Goal: Information Seeking & Learning: Find specific fact

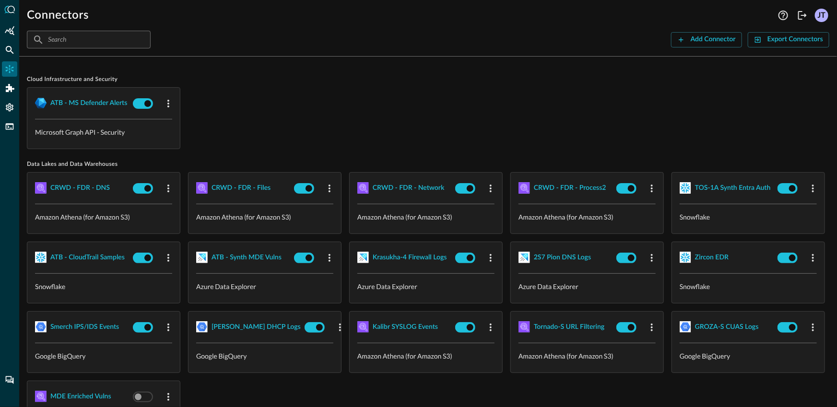
click at [261, 109] on div "ATB - MS Defender Alerts Microsoft Graph API - Security" at bounding box center [428, 118] width 802 height 62
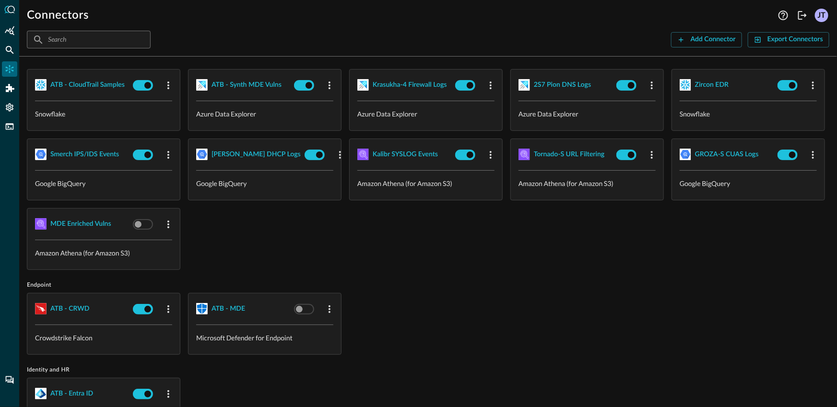
scroll to position [215, 0]
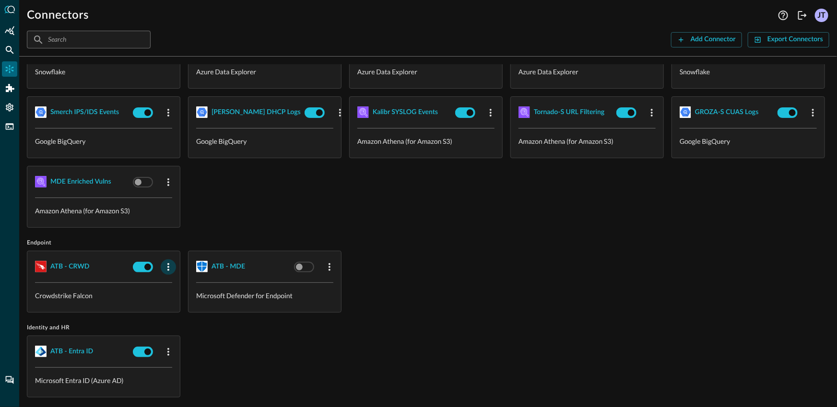
click at [167, 268] on icon "button" at bounding box center [169, 267] width 12 height 12
click at [193, 329] on span "Delete" at bounding box center [191, 325] width 21 height 7
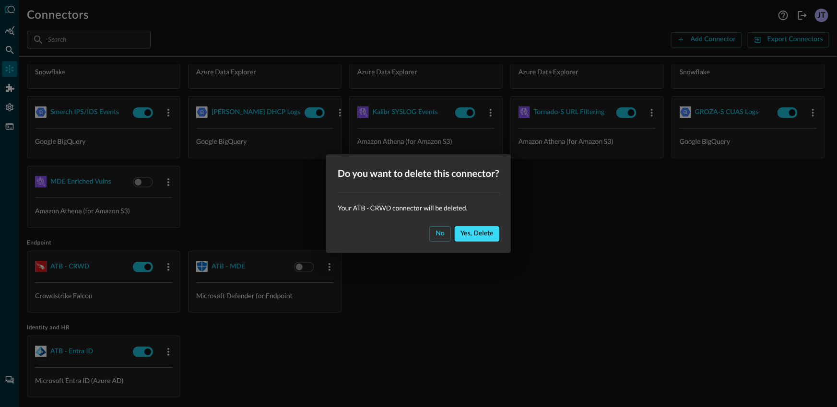
click at [456, 235] on button "Yes, delete" at bounding box center [476, 233] width 45 height 15
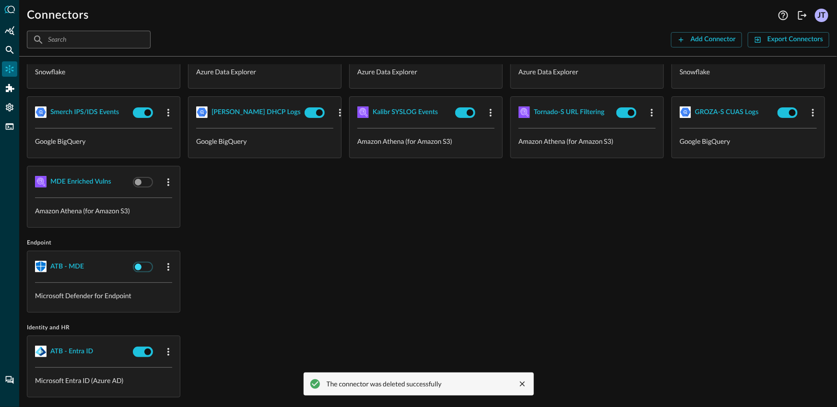
click at [148, 266] on input "checkbox" at bounding box center [137, 267] width 53 height 18
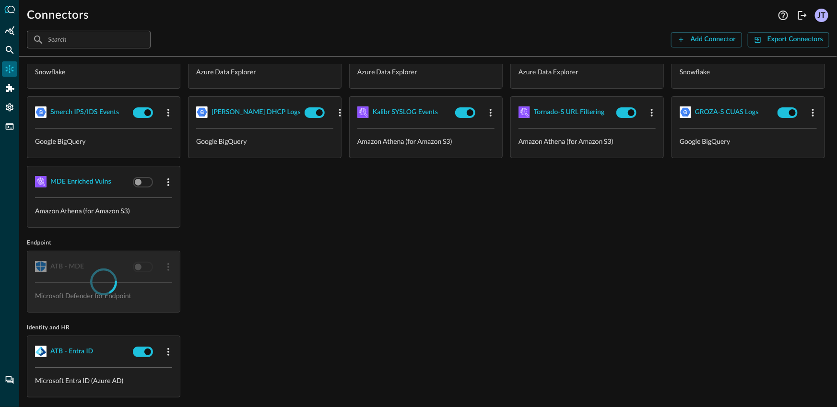
click at [282, 284] on div "ATB - MDE Microsoft Defender for Endpoint" at bounding box center [428, 282] width 802 height 62
checkbox input "true"
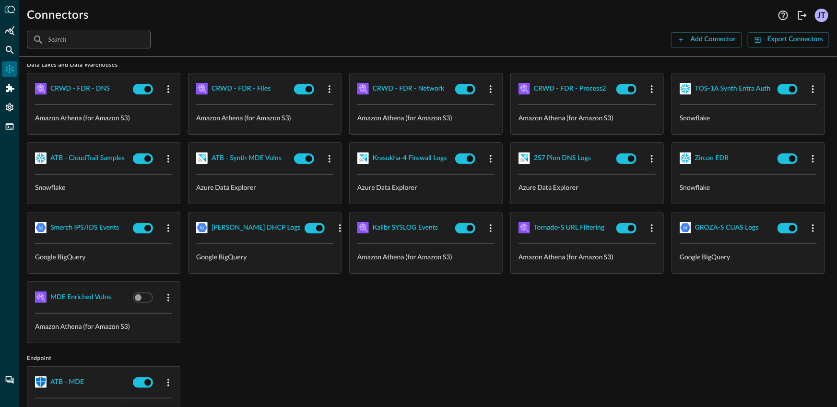
scroll to position [65, 0]
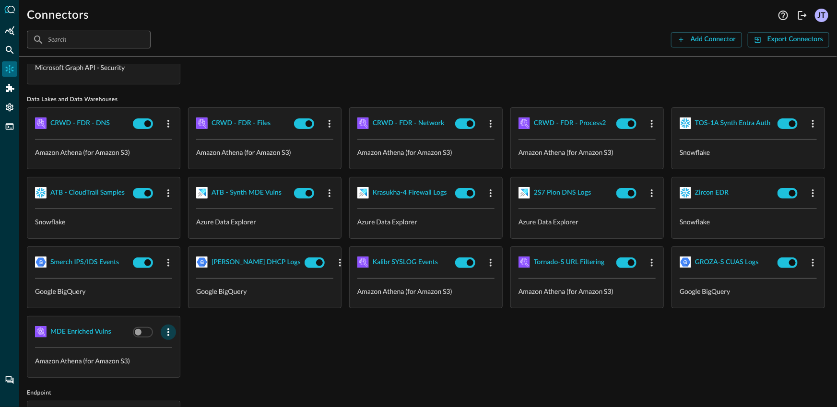
click at [174, 335] on icon "button" at bounding box center [169, 332] width 12 height 12
click at [675, 383] on span "Delete" at bounding box center [674, 386] width 21 height 7
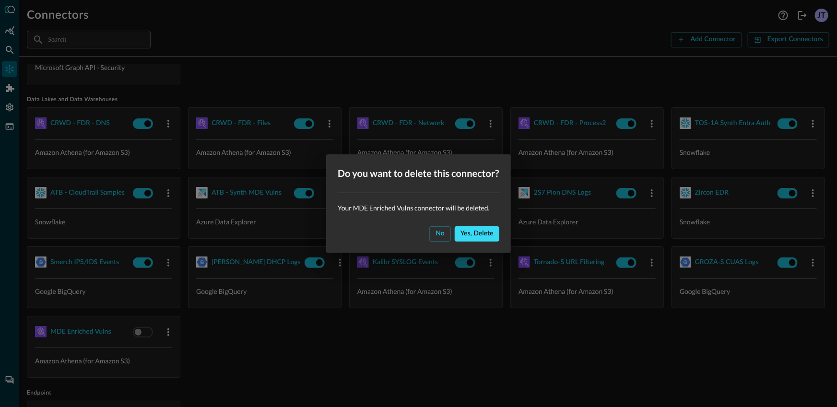
click at [489, 232] on div "Yes, delete" at bounding box center [476, 234] width 33 height 12
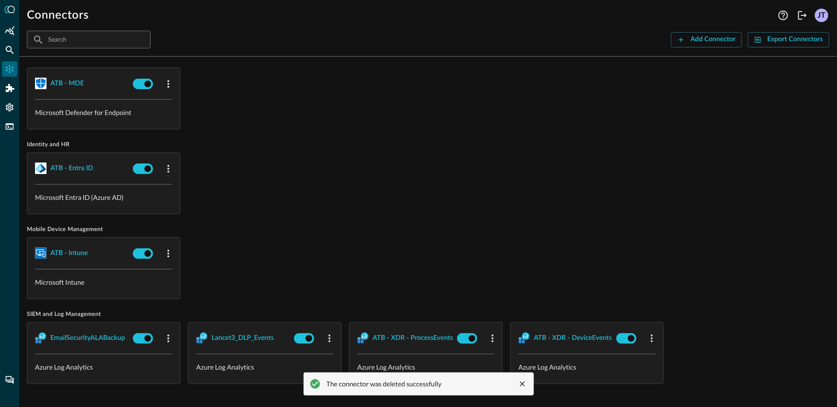
scroll to position [396, 0]
click at [313, 233] on span "Mobile Device Management" at bounding box center [428, 230] width 802 height 8
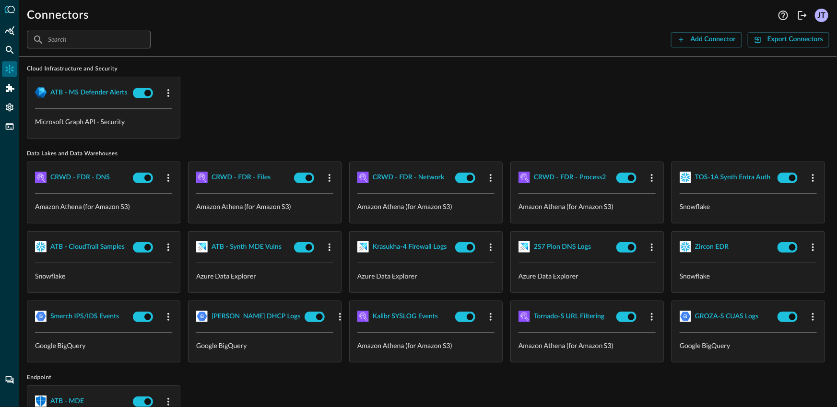
scroll to position [0, 0]
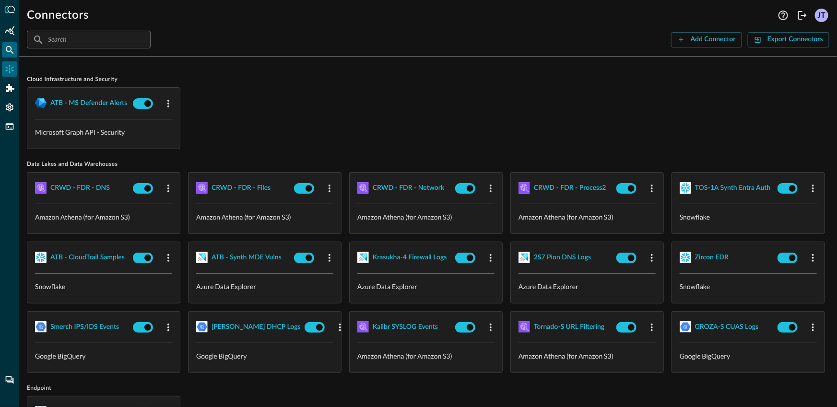
click at [9, 52] on icon "Federated Search" at bounding box center [10, 50] width 10 height 10
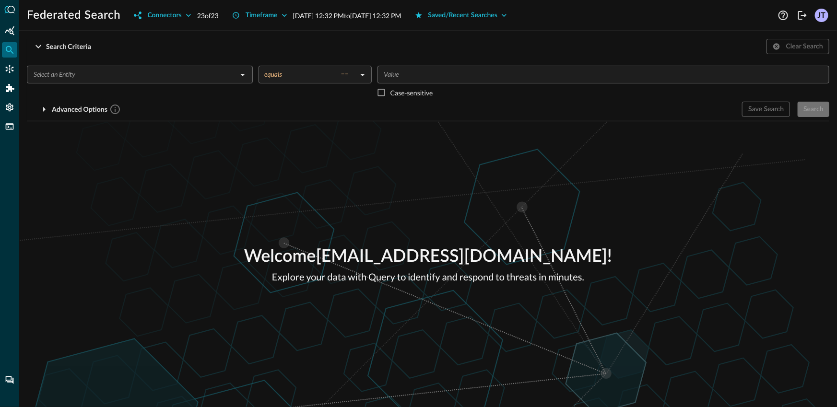
click at [80, 77] on input "text" at bounding box center [132, 75] width 204 height 12
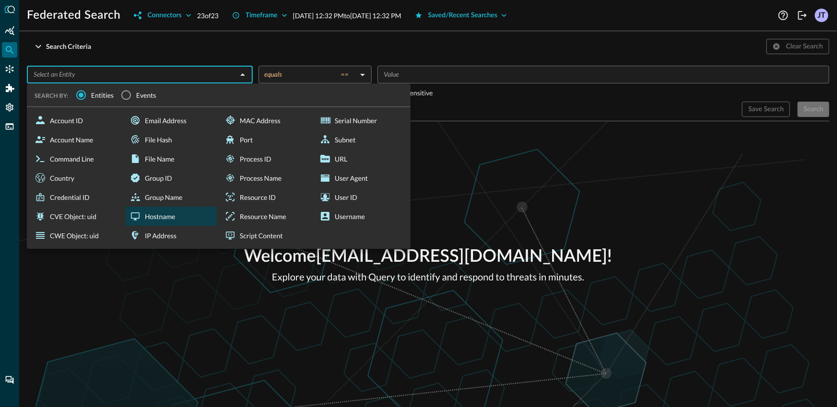
click at [177, 211] on div "Hostname" at bounding box center [171, 216] width 91 height 19
type input "Hostname"
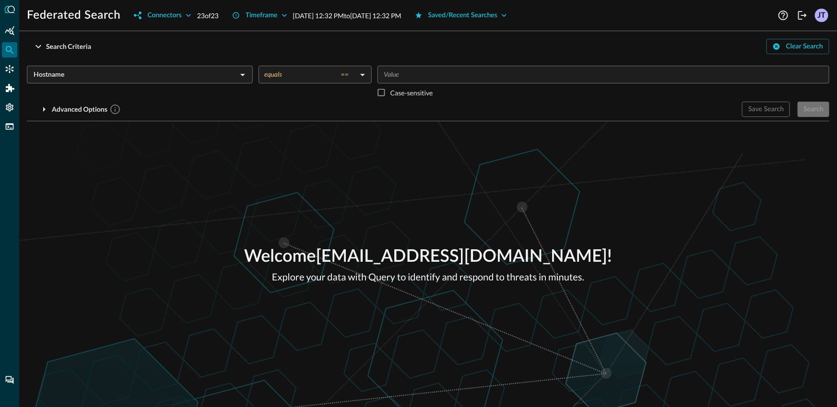
click at [419, 74] on input "Value" at bounding box center [602, 75] width 444 height 12
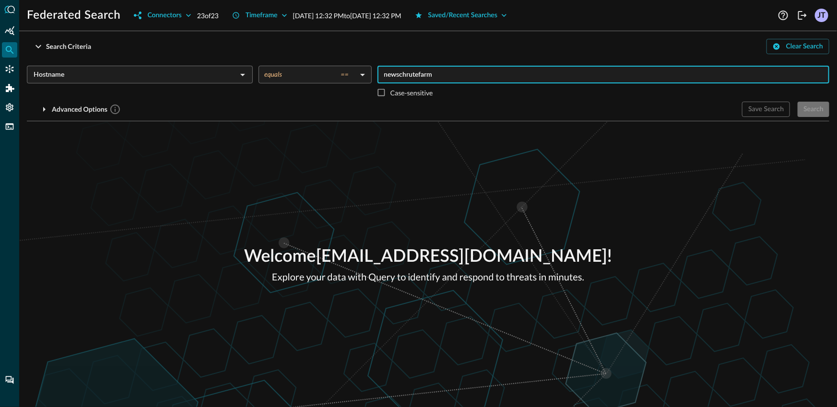
type input "newschrutefarms"
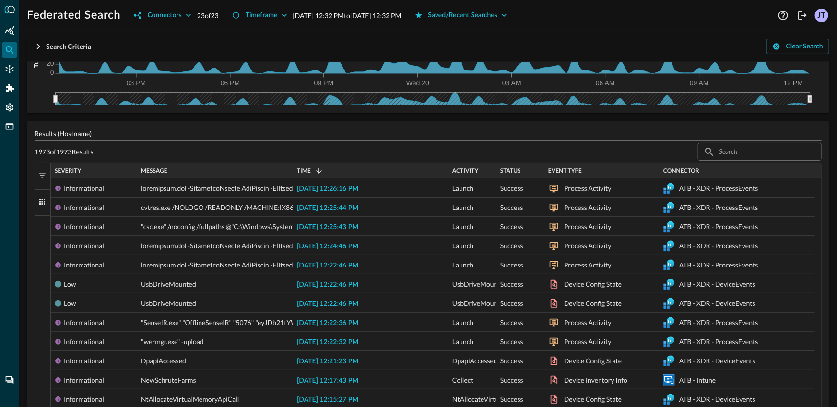
scroll to position [35, 0]
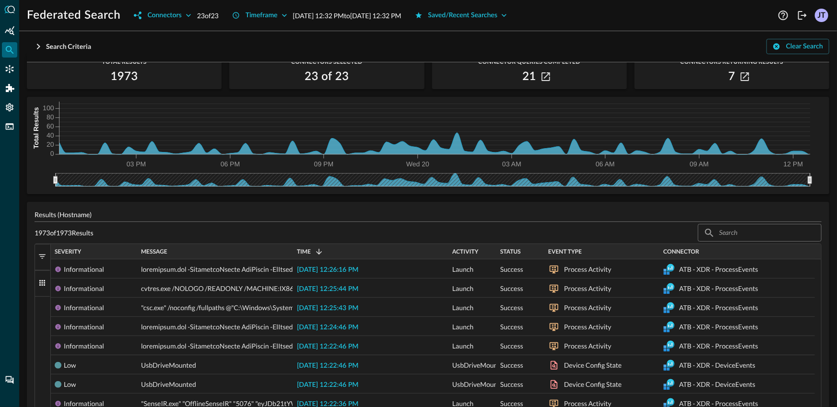
click at [46, 260] on span "button" at bounding box center [42, 256] width 9 height 9
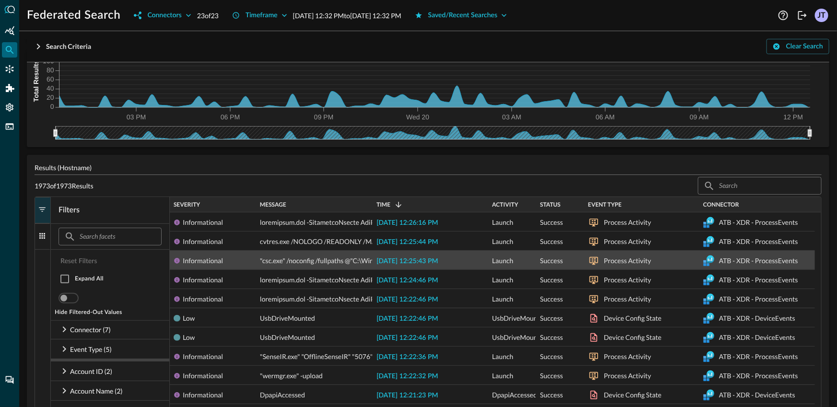
scroll to position [160, 0]
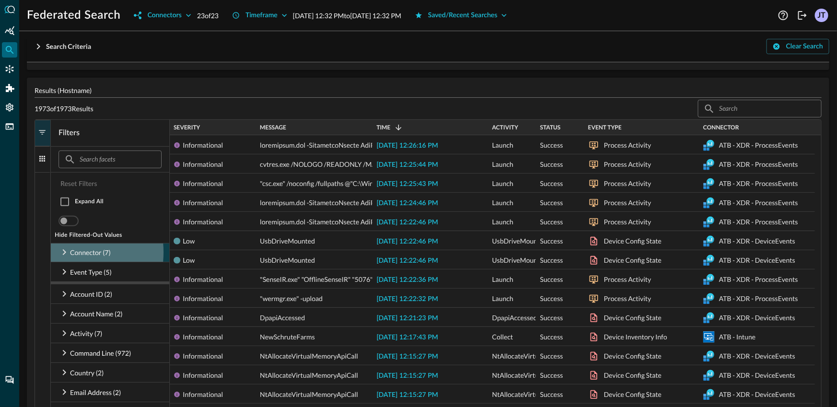
click at [57, 252] on div "Connector (7)" at bounding box center [110, 252] width 118 height 19
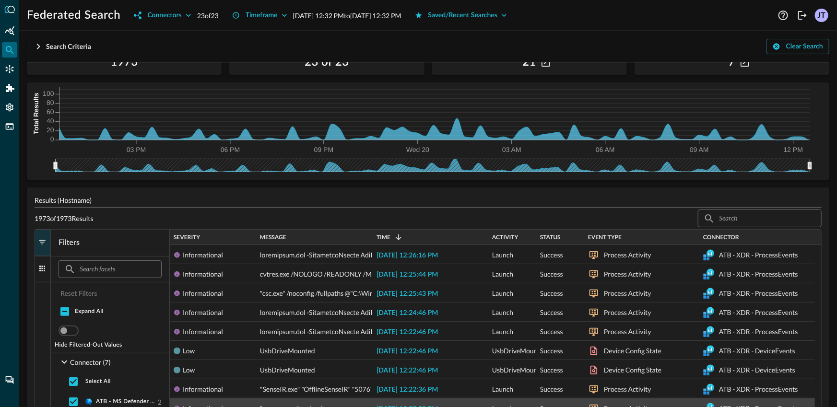
scroll to position [0, 0]
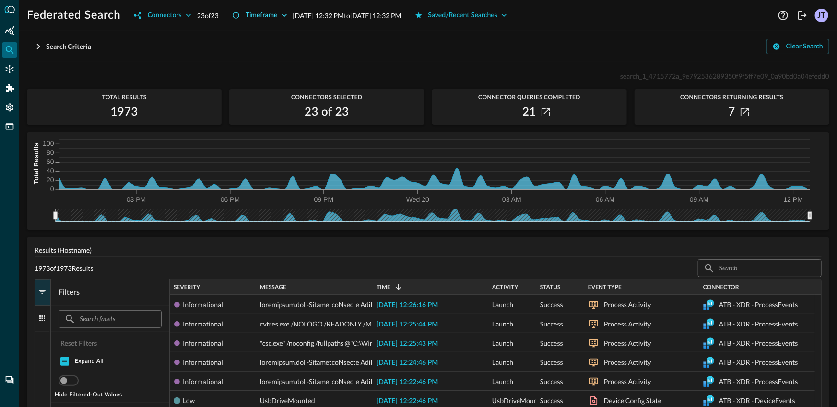
click at [260, 17] on div "Timeframe" at bounding box center [261, 16] width 32 height 12
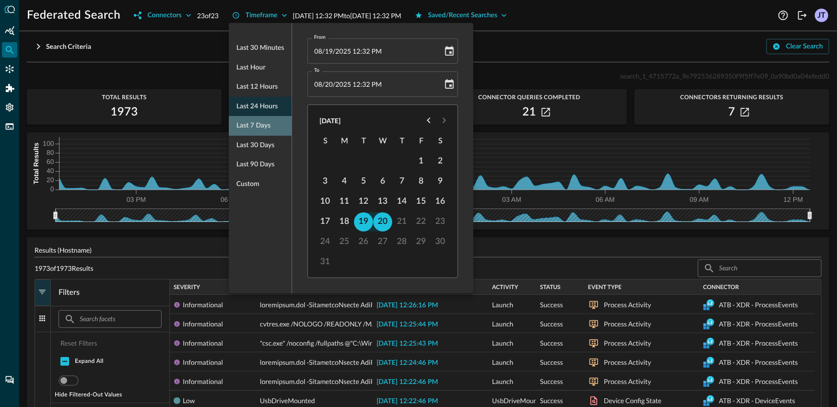
click at [265, 122] on span "Last 7 days" at bounding box center [253, 126] width 34 height 12
type input "[DATE] 12:33 PM"
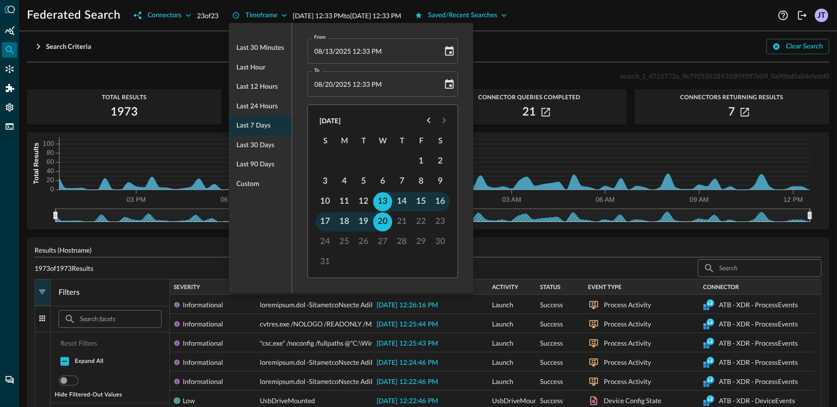
click at [182, 52] on div at bounding box center [418, 203] width 837 height 407
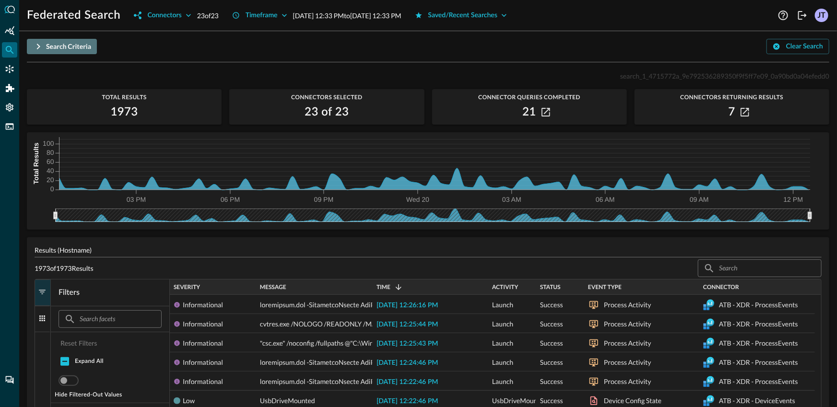
click at [94, 44] on button "Search Criteria" at bounding box center [62, 46] width 70 height 15
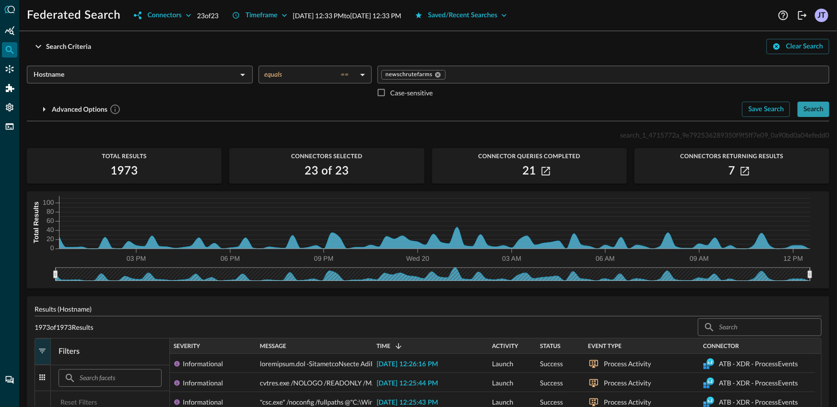
click at [807, 110] on div "Search" at bounding box center [813, 110] width 20 height 12
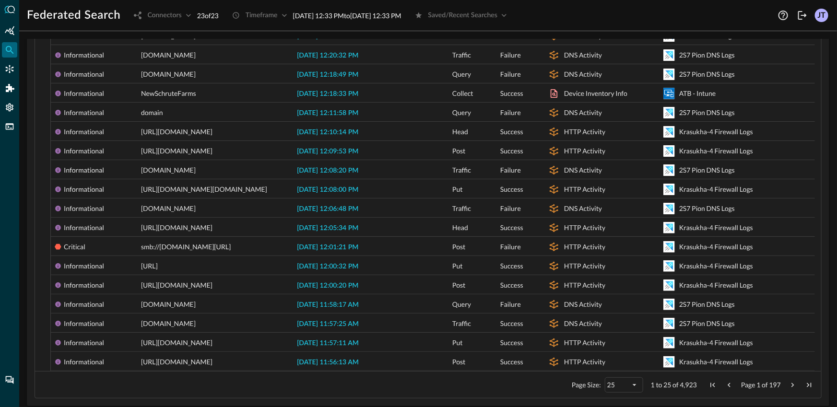
scroll to position [403, 0]
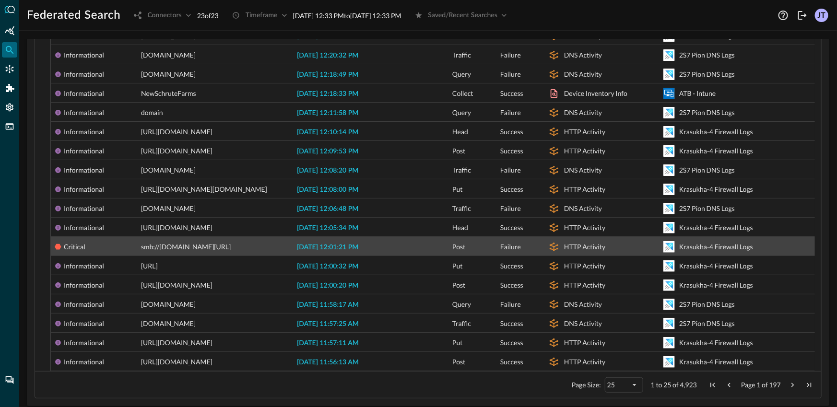
click at [321, 248] on span "[DATE] 12:01:21 PM" at bounding box center [327, 247] width 61 height 7
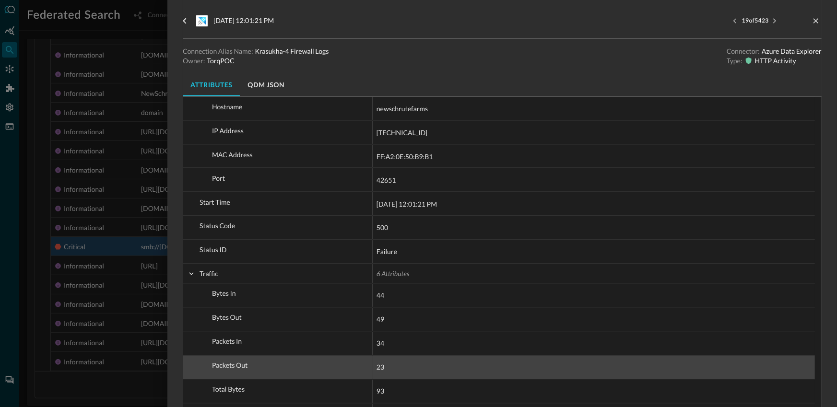
scroll to position [848, 0]
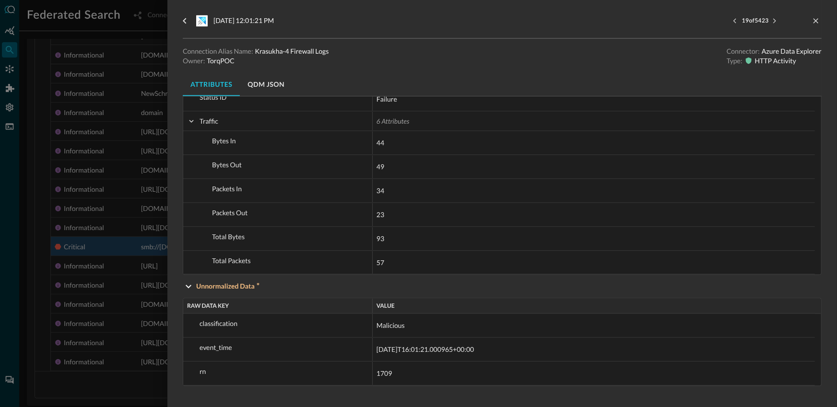
click at [128, 388] on div at bounding box center [418, 203] width 837 height 407
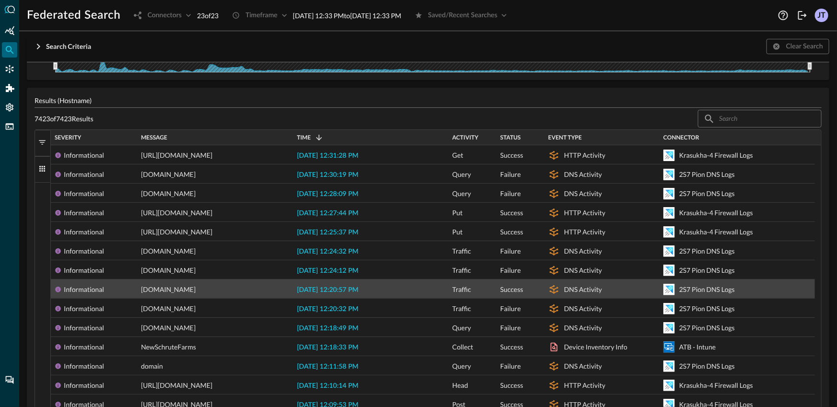
scroll to position [128, 0]
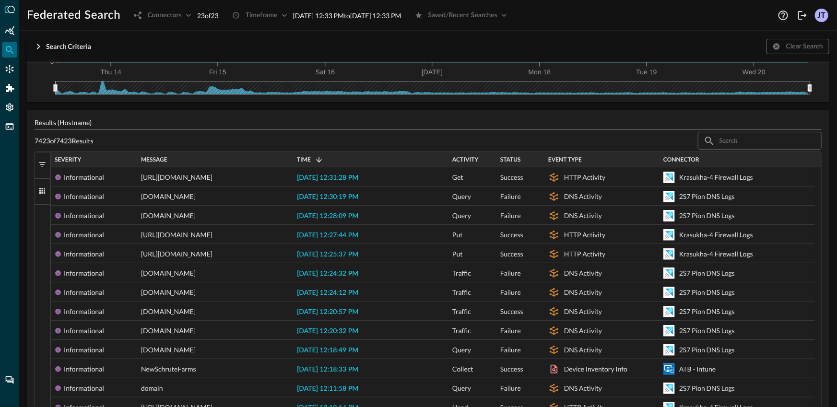
click at [43, 162] on span "button" at bounding box center [42, 164] width 9 height 9
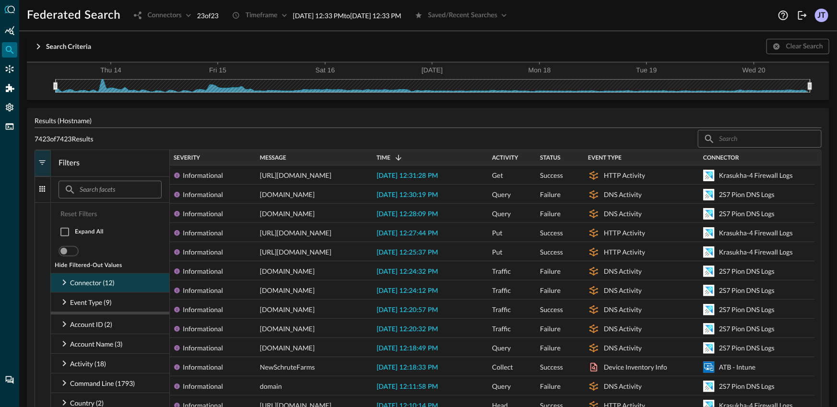
click at [98, 283] on p "Connector (12)" at bounding box center [92, 283] width 45 height 10
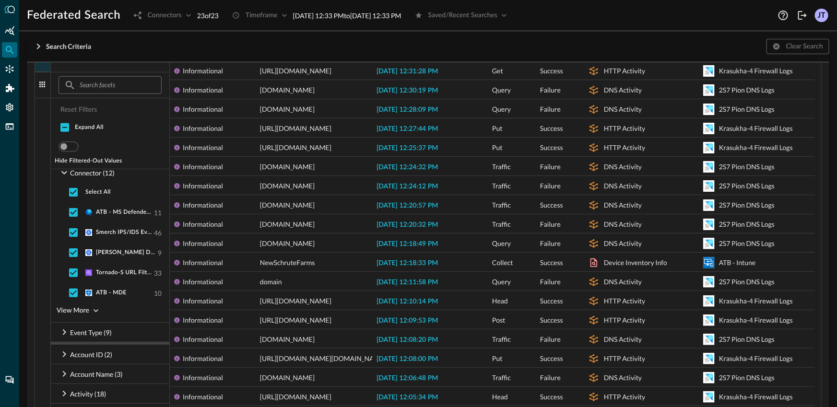
scroll to position [12, 0]
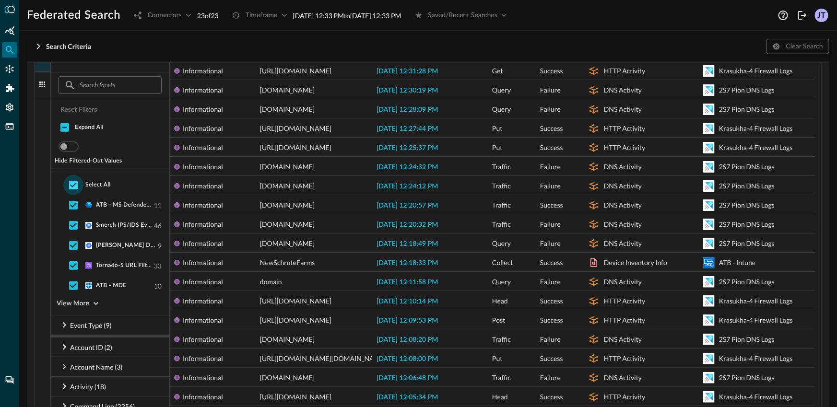
click at [70, 185] on input "checkbox" at bounding box center [73, 185] width 20 height 20
checkbox input "false"
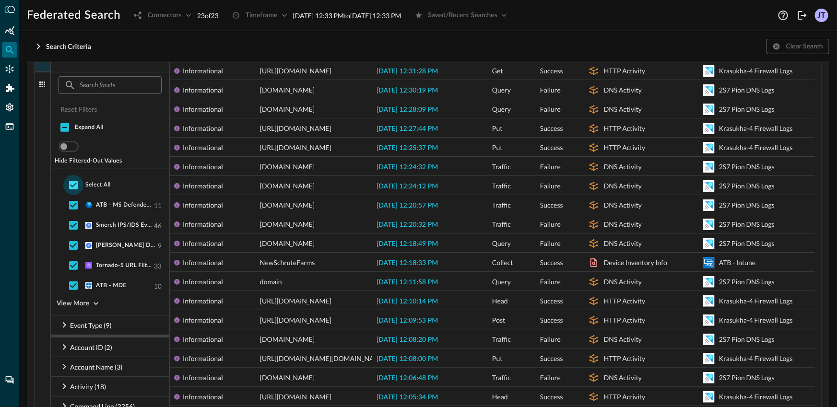
checkbox input "false"
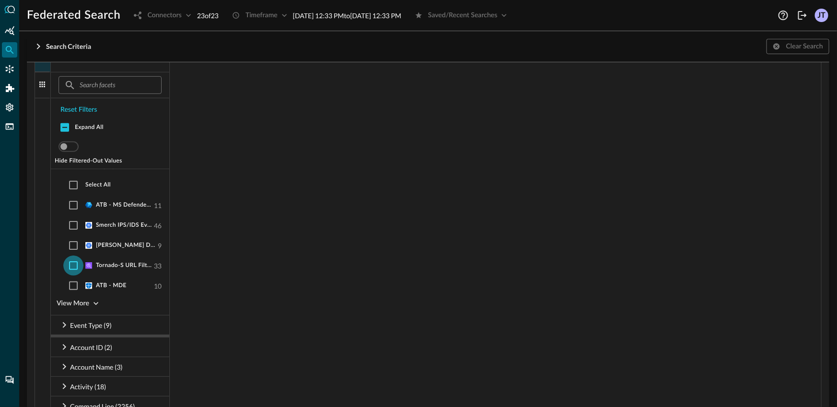
click at [75, 261] on input "checkbox" at bounding box center [73, 266] width 20 height 20
checkbox input "true"
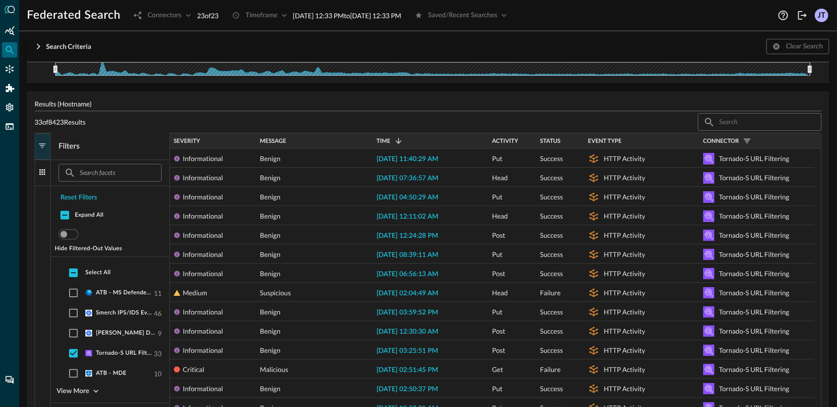
scroll to position [152, 0]
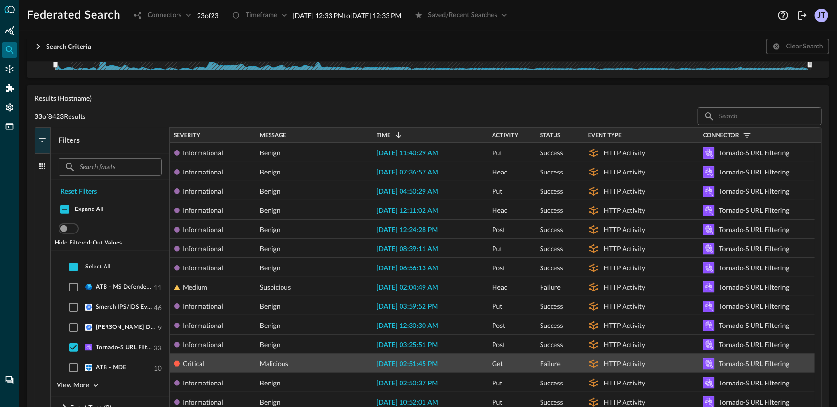
click at [413, 365] on span "[DATE] 02:51:45 PM" at bounding box center [406, 364] width 61 height 7
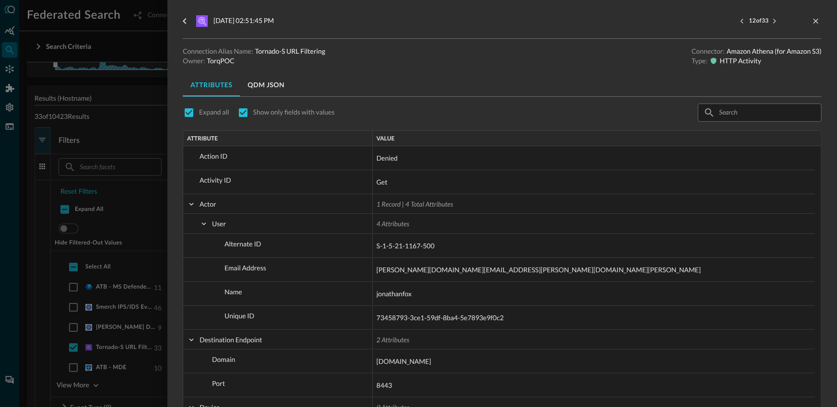
click at [47, 281] on div at bounding box center [418, 203] width 837 height 407
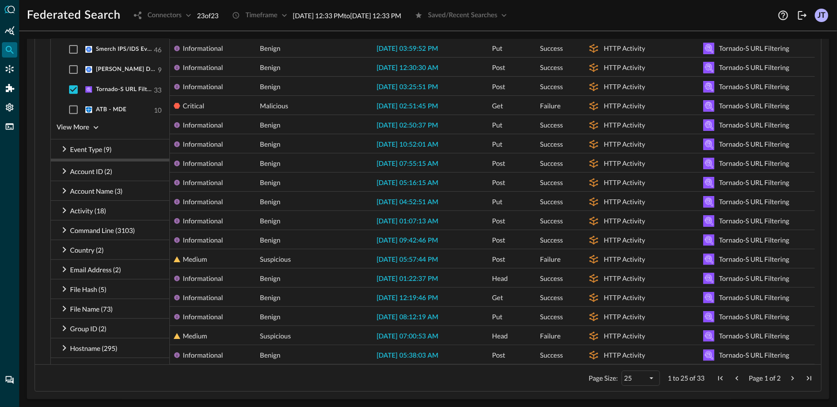
scroll to position [120, 0]
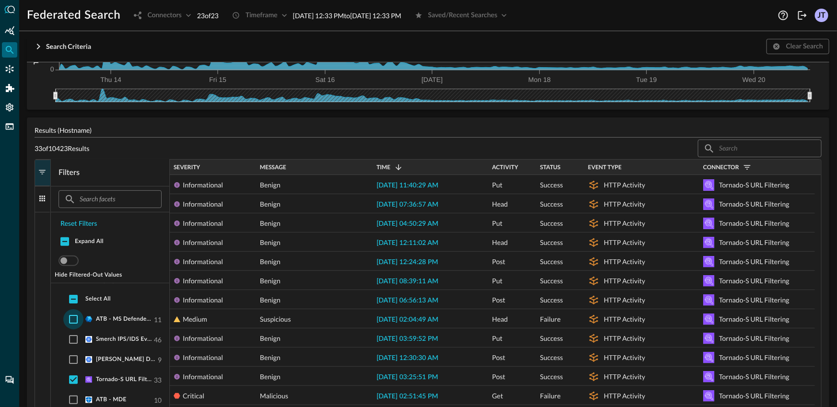
click at [70, 315] on input "checkbox" at bounding box center [73, 319] width 20 height 20
checkbox input "true"
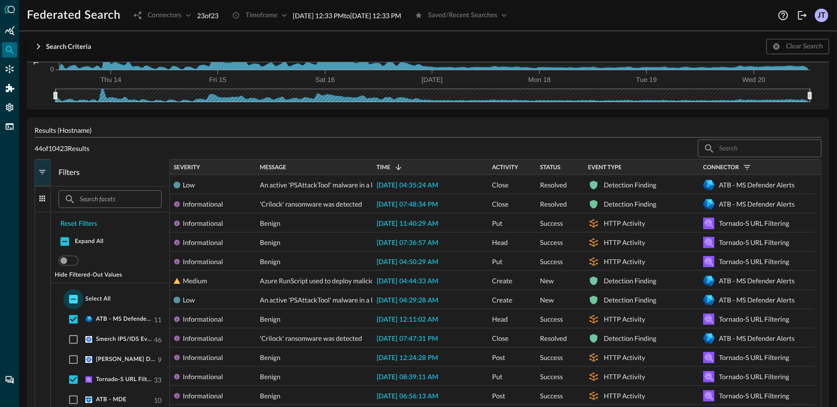
click at [75, 302] on input "checkbox" at bounding box center [73, 299] width 20 height 20
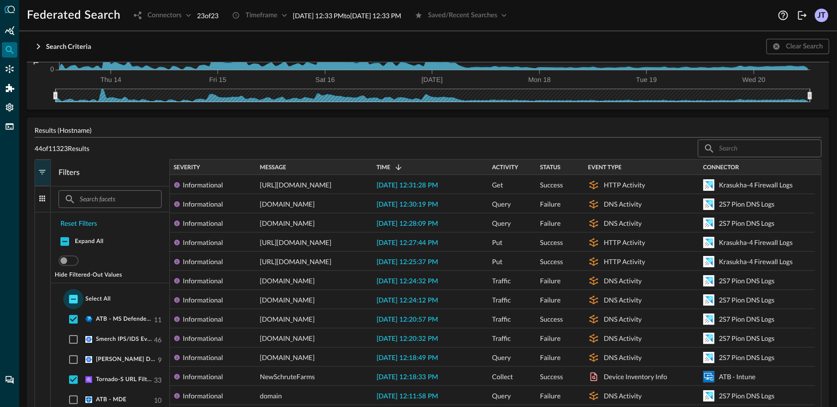
checkbox input "true"
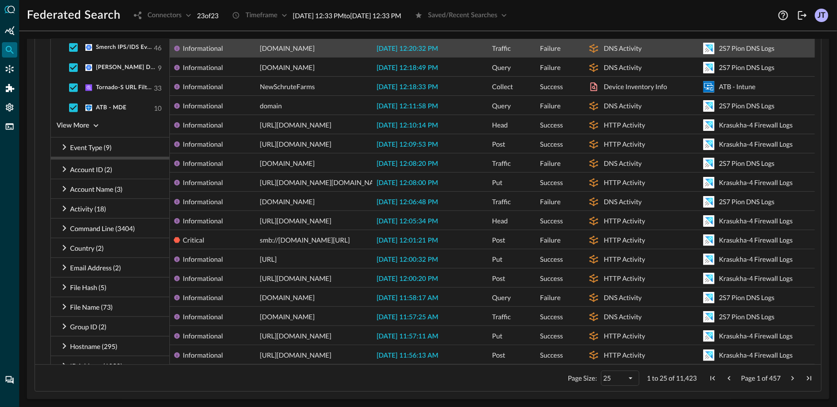
scroll to position [120, 0]
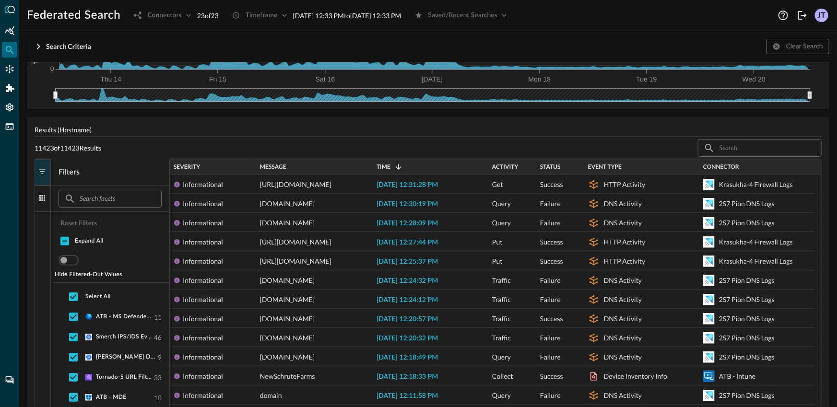
click at [210, 169] on div "Severity" at bounding box center [213, 167] width 79 height 11
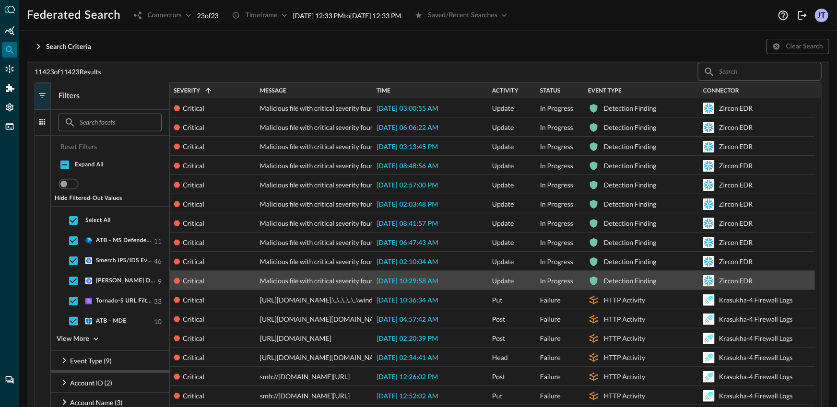
scroll to position [120, 0]
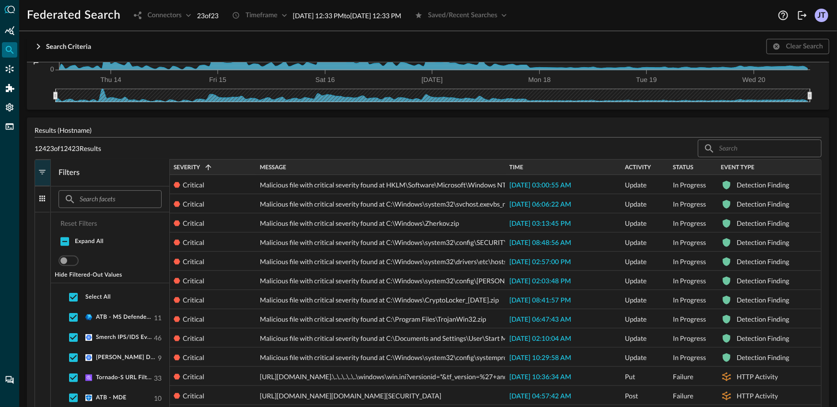
drag, startPoint x: 370, startPoint y: 167, endPoint x: 484, endPoint y: 184, distance: 115.3
click at [483, 183] on div "Severity 1 Message Time Activity" at bounding box center [495, 410] width 651 height 501
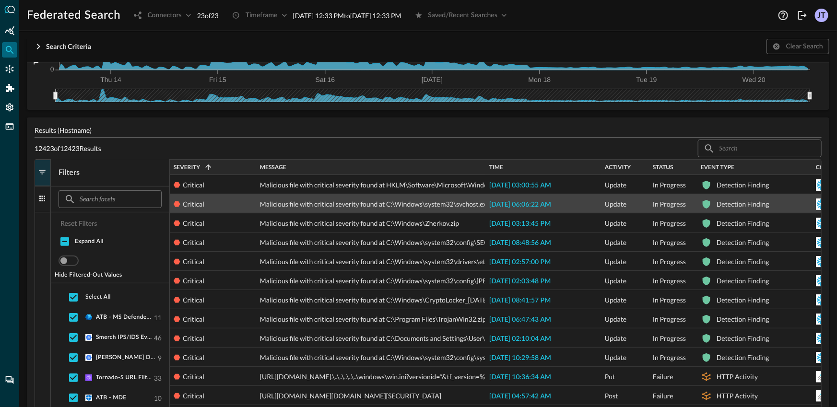
click at [532, 206] on span "[DATE] 06:06:22 AM" at bounding box center [520, 204] width 62 height 7
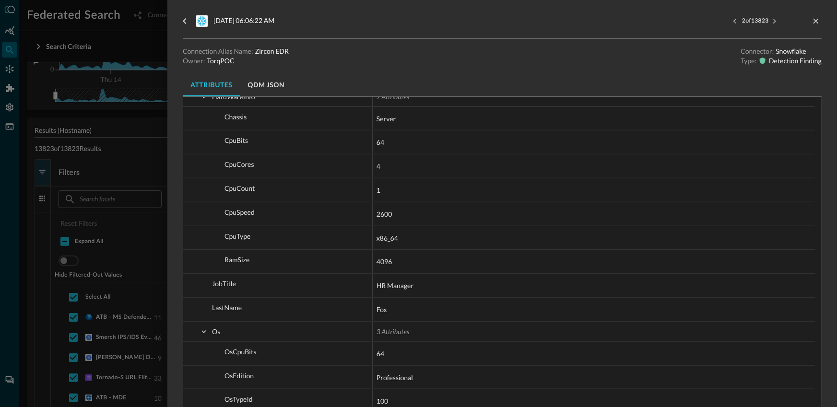
scroll to position [2067, 0]
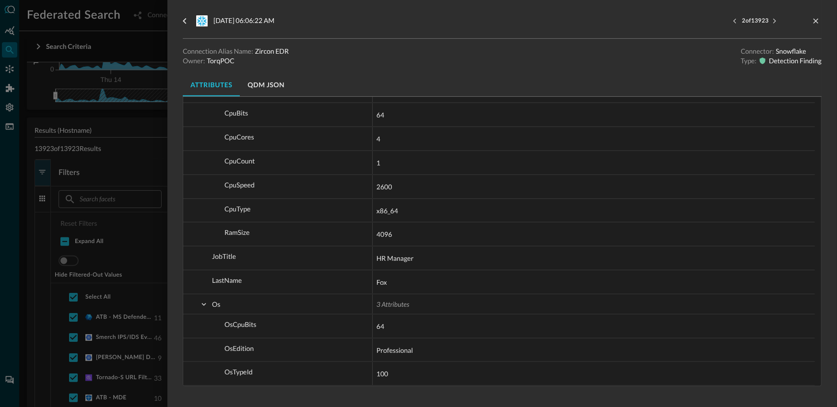
click at [25, 315] on div at bounding box center [418, 203] width 837 height 407
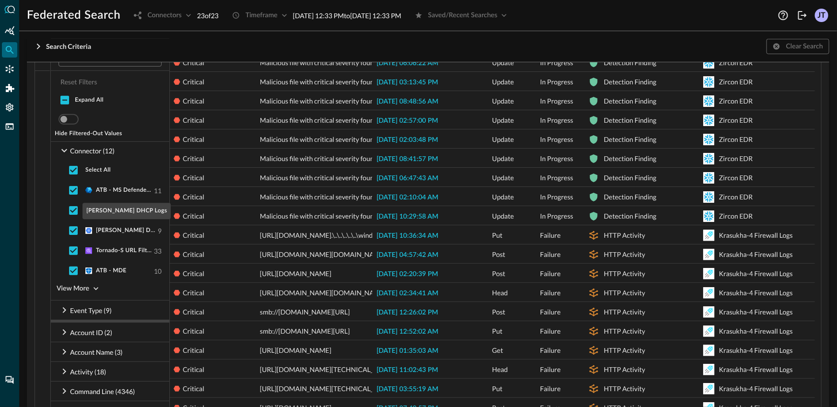
scroll to position [247, 0]
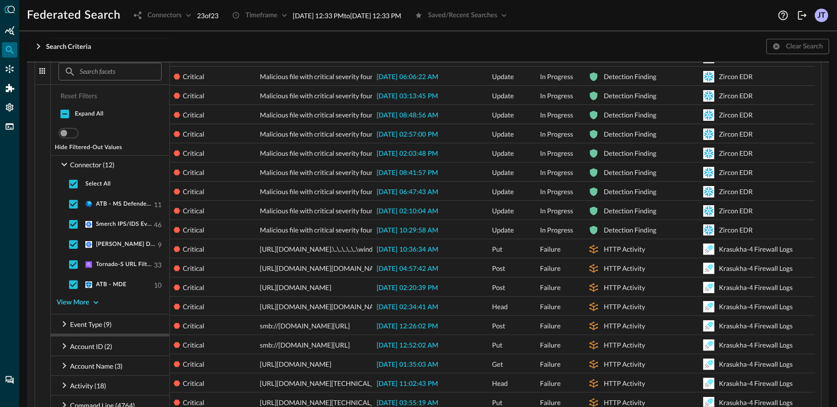
click at [71, 302] on div "View More" at bounding box center [73, 303] width 33 height 12
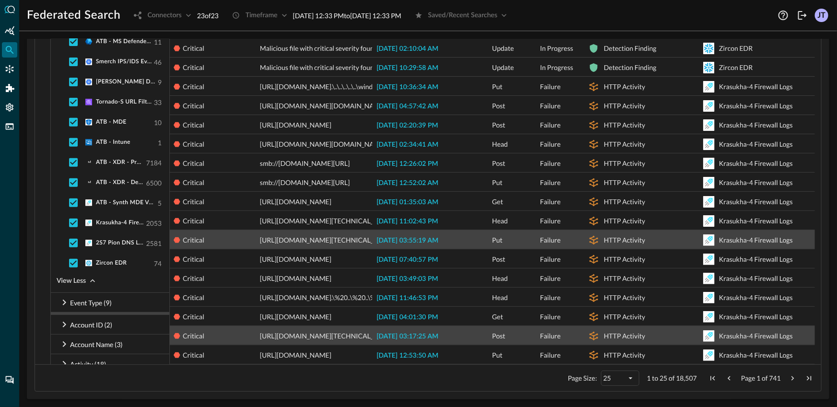
scroll to position [0, 0]
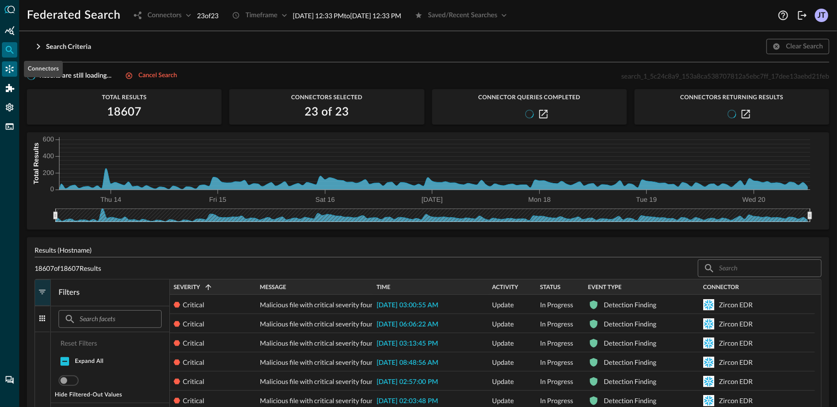
click at [12, 61] on div "Connectors" at bounding box center [9, 68] width 15 height 15
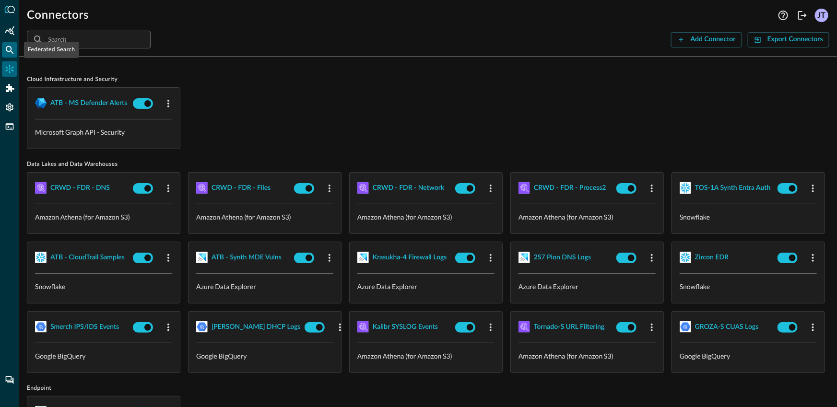
click at [14, 51] on div "Federated Search" at bounding box center [9, 49] width 15 height 15
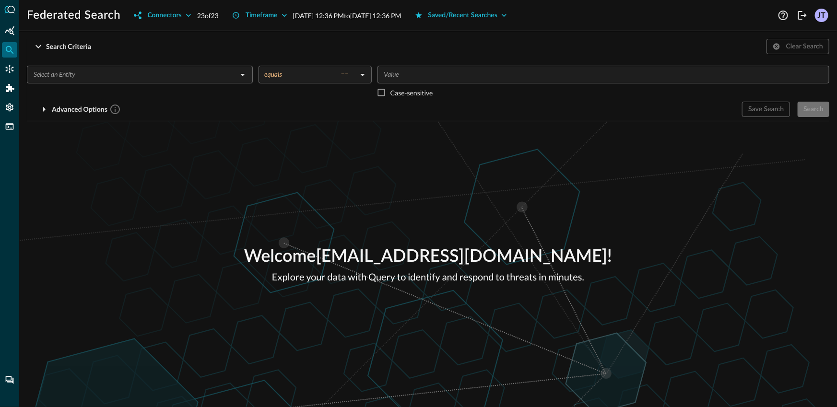
click at [261, 111] on div "Advanced Options" at bounding box center [380, 109] width 707 height 15
click at [0, 102] on div at bounding box center [9, 203] width 19 height 407
click at [3, 106] on div "Settings" at bounding box center [9, 107] width 15 height 15
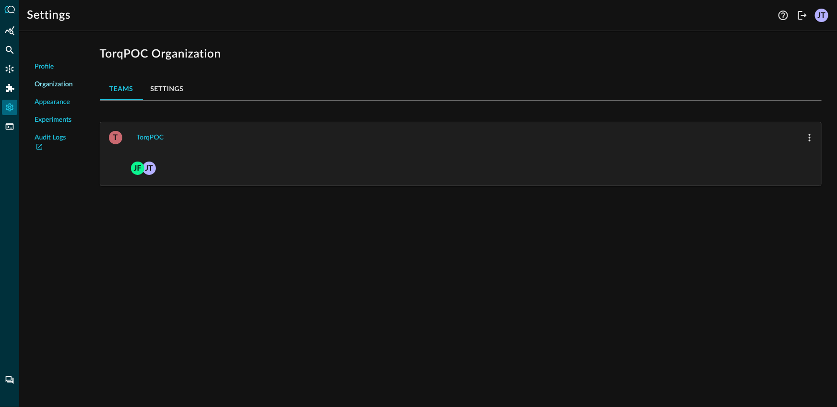
click at [160, 93] on button "Settings" at bounding box center [167, 88] width 48 height 23
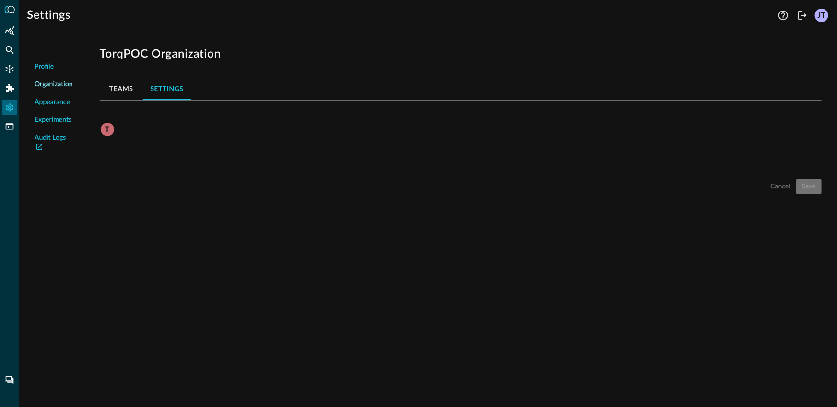
click at [120, 95] on button "Teams" at bounding box center [121, 88] width 43 height 23
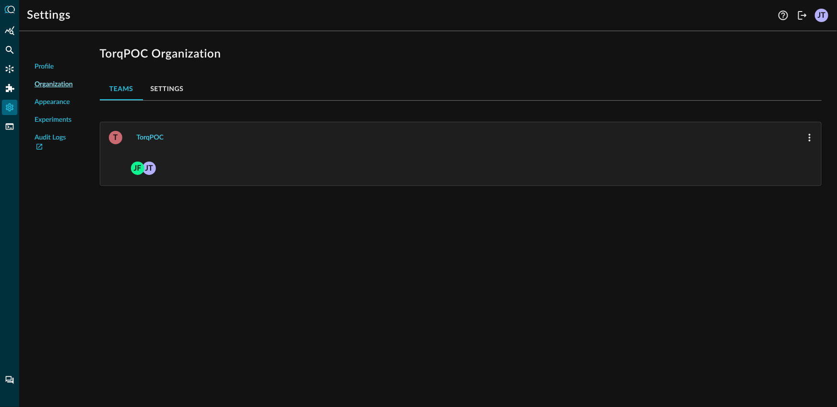
click at [135, 136] on button "TorqPOC" at bounding box center [150, 137] width 38 height 15
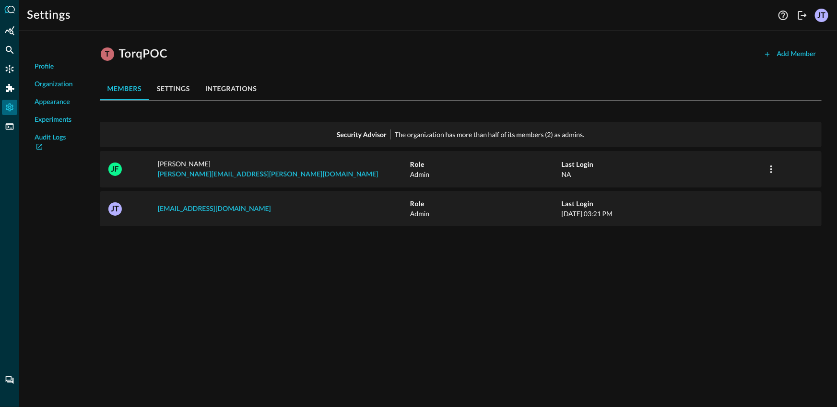
click at [231, 92] on button "integrations" at bounding box center [231, 88] width 67 height 23
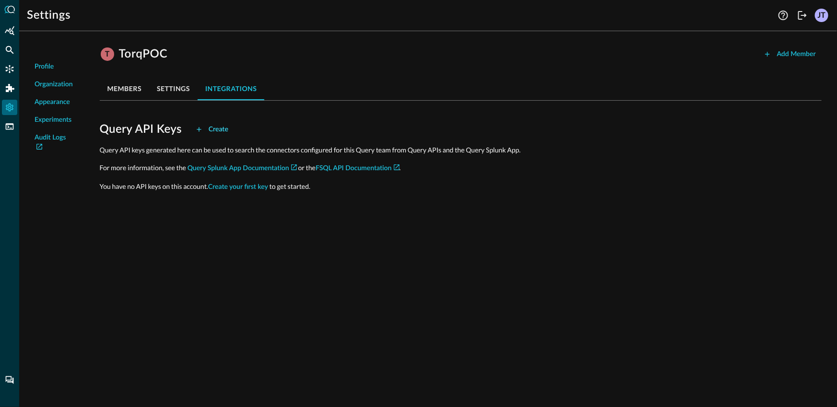
click at [221, 130] on div "Create" at bounding box center [219, 130] width 20 height 12
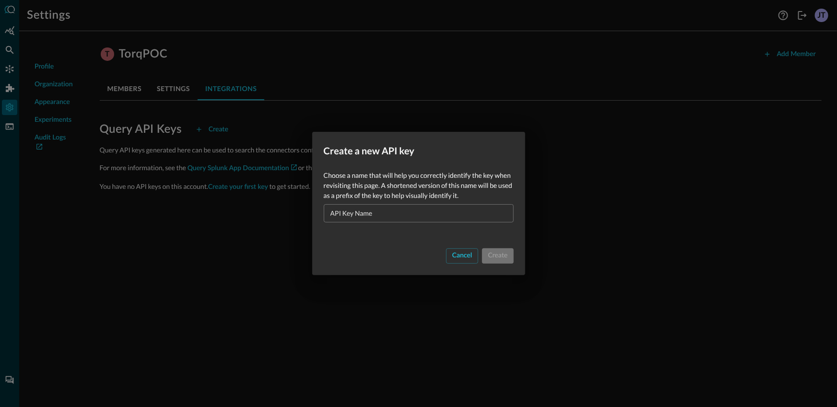
click at [407, 226] on div at bounding box center [419, 230] width 190 height 9
click at [407, 221] on input "API Key Name" at bounding box center [421, 213] width 184 height 18
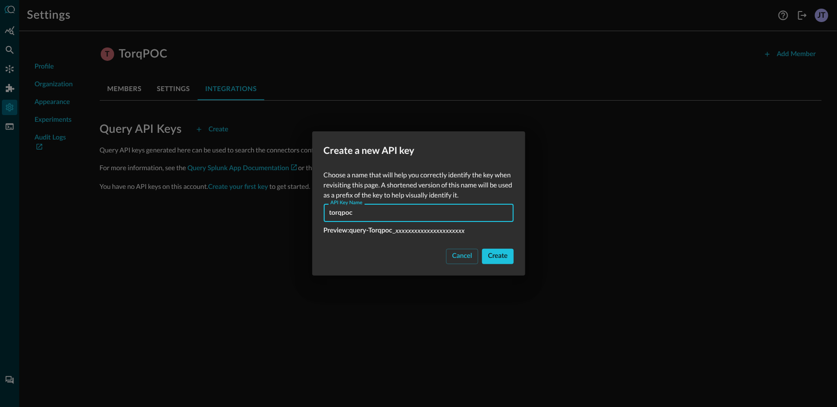
type input "torqpoc"
click at [494, 254] on div "Create" at bounding box center [498, 256] width 20 height 12
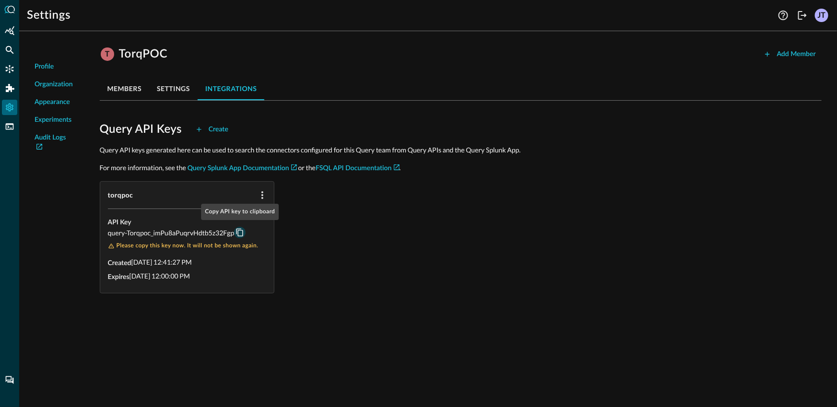
click at [238, 231] on icon "Copy API key to clipboard" at bounding box center [239, 232] width 9 height 9
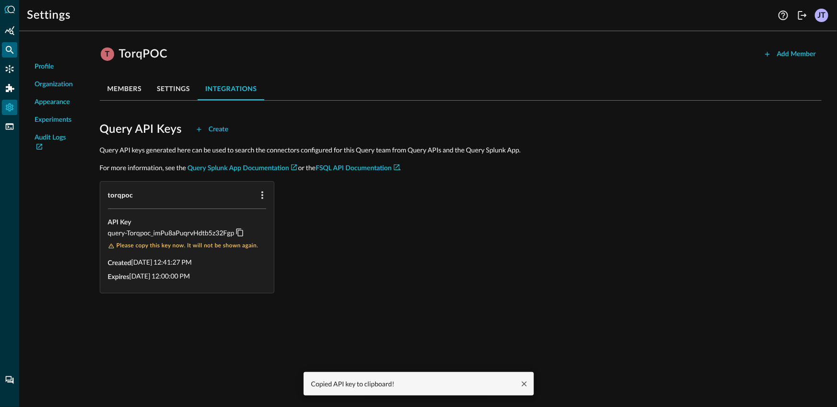
click at [8, 54] on icon "Federated Search" at bounding box center [10, 50] width 10 height 10
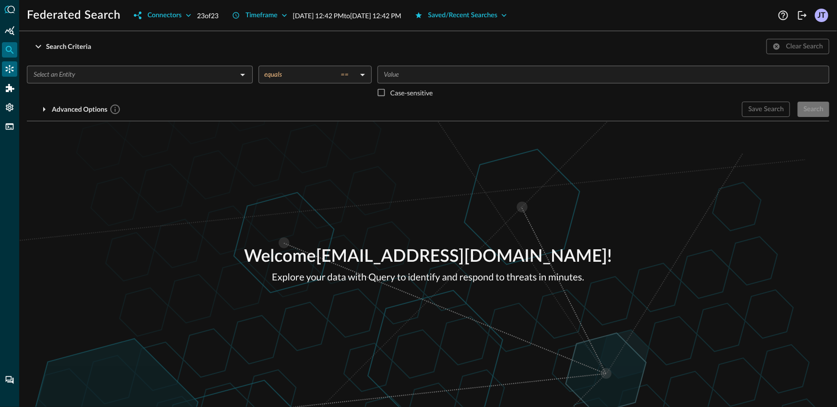
click at [12, 69] on icon "Connectors" at bounding box center [10, 69] width 10 height 10
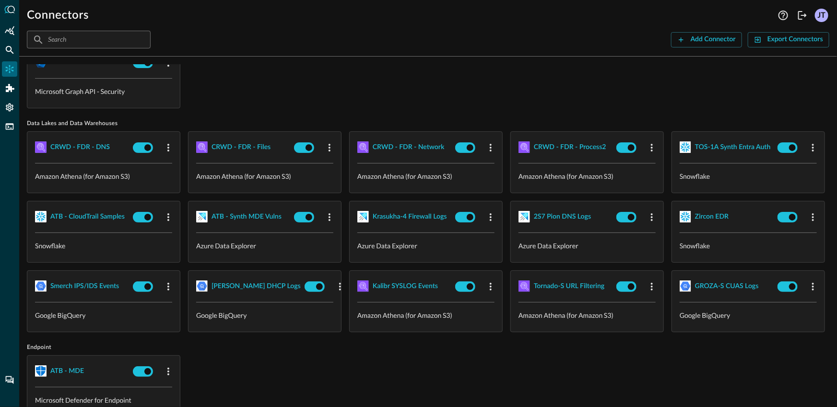
scroll to position [91, 0]
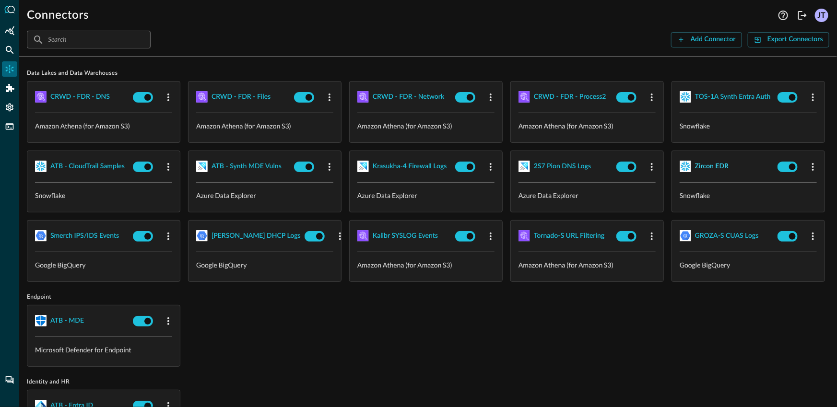
click at [695, 174] on button "Zircon EDR" at bounding box center [712, 166] width 34 height 15
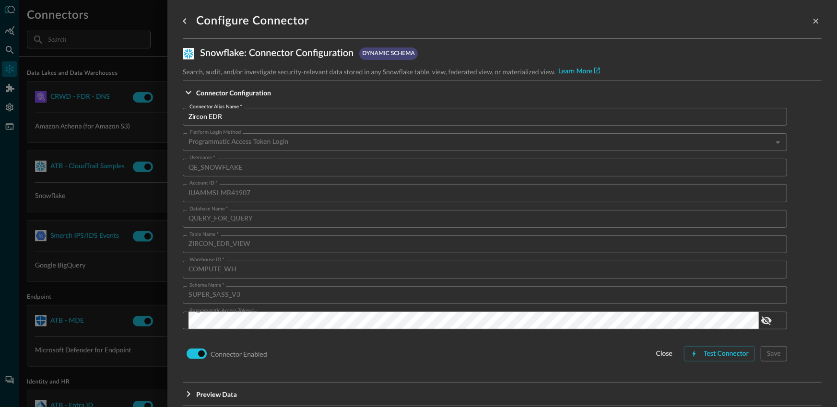
click at [263, 120] on input "Zircon EDR" at bounding box center [487, 117] width 598 height 18
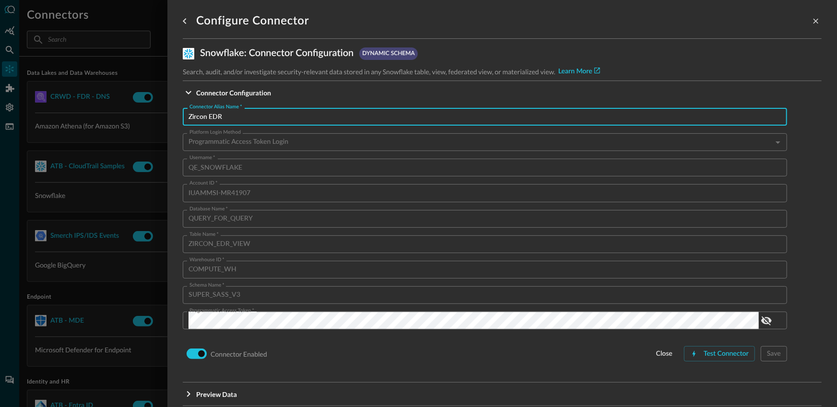
click at [140, 72] on div at bounding box center [418, 203] width 837 height 407
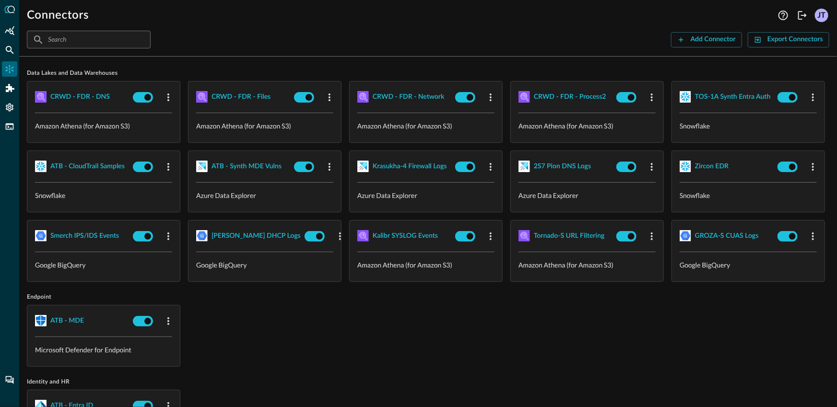
click at [17, 49] on div at bounding box center [9, 203] width 19 height 407
click at [5, 49] on icon "Federated Search" at bounding box center [10, 50] width 10 height 10
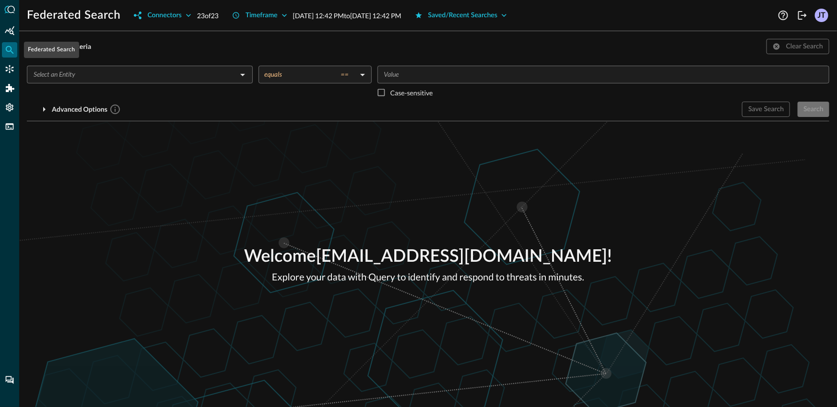
click at [120, 71] on input "text" at bounding box center [132, 75] width 204 height 12
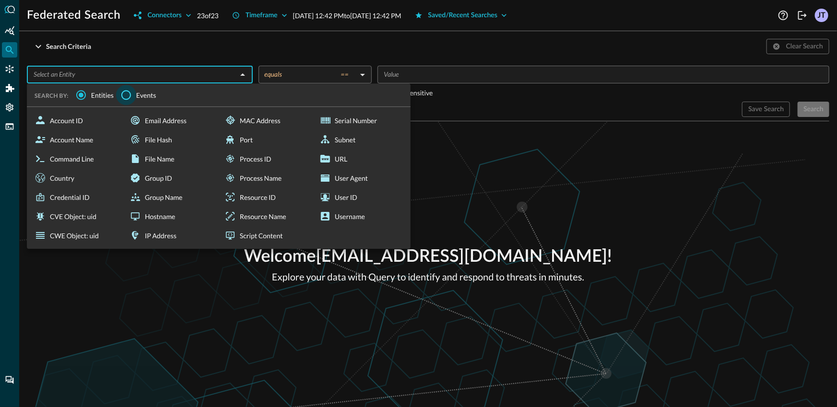
click at [128, 93] on input "Events" at bounding box center [126, 95] width 20 height 20
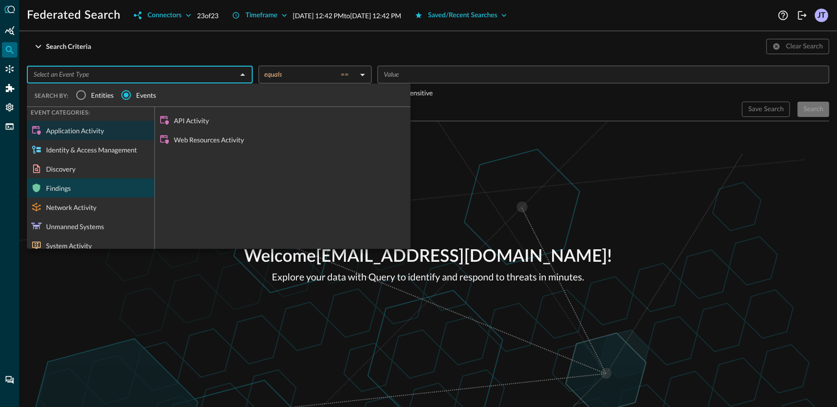
click at [92, 184] on div "Findings" at bounding box center [91, 187] width 128 height 19
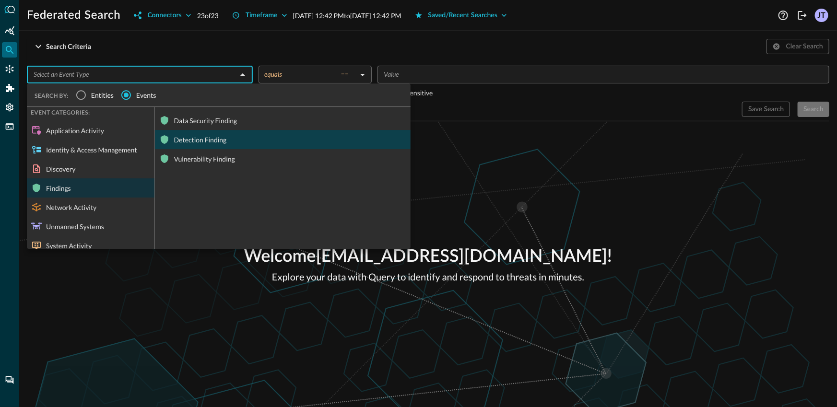
click at [198, 136] on div "Detection Finding" at bounding box center [283, 139] width 256 height 19
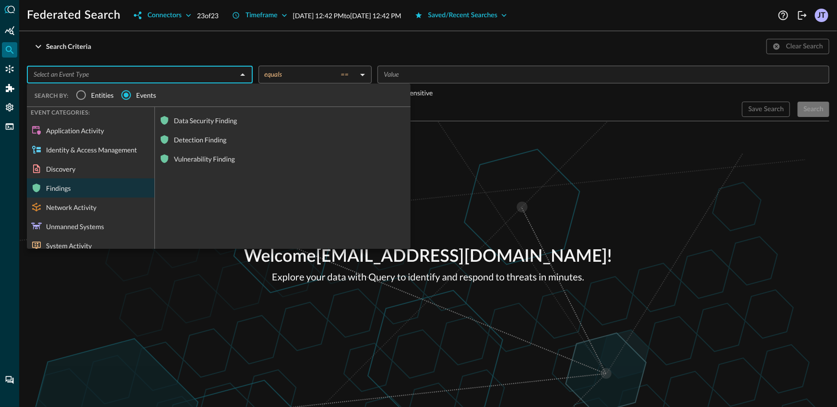
click at [182, 56] on div "Search Criteria Clear Search ​ SEARCH BY: Entities Events EVENT CATEGORIES: App…" at bounding box center [428, 80] width 802 height 82
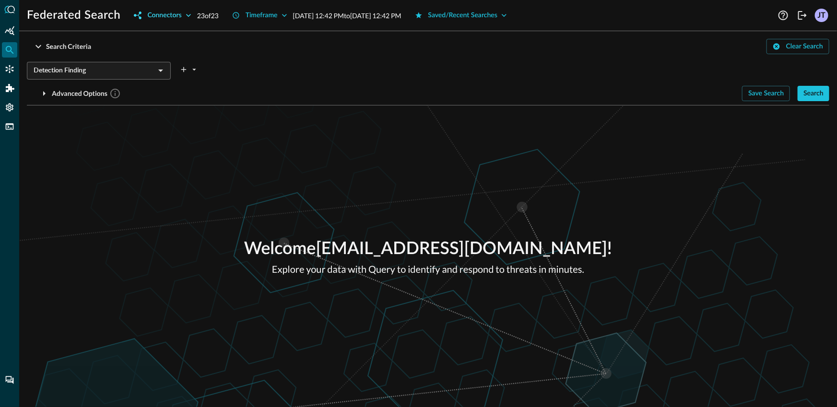
click at [154, 21] on div "Connectors" at bounding box center [164, 16] width 34 height 12
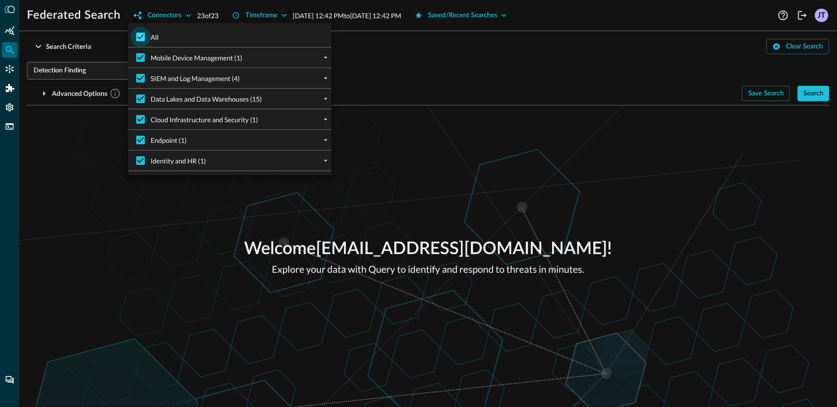
click at [150, 39] on input "All" at bounding box center [140, 37] width 20 height 20
checkbox input "false"
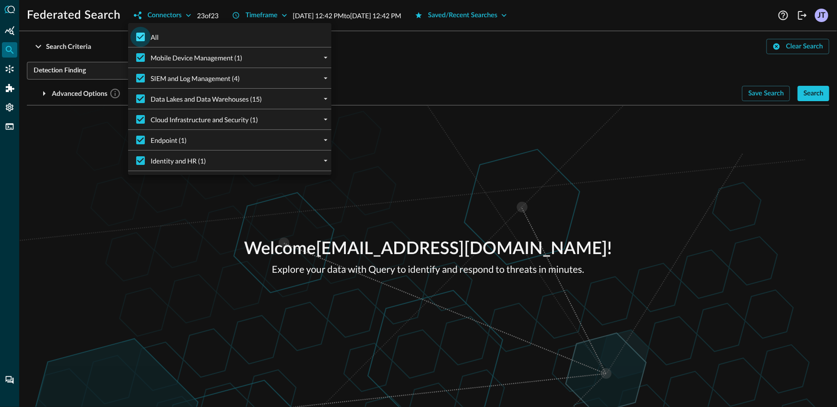
checkbox input "false"
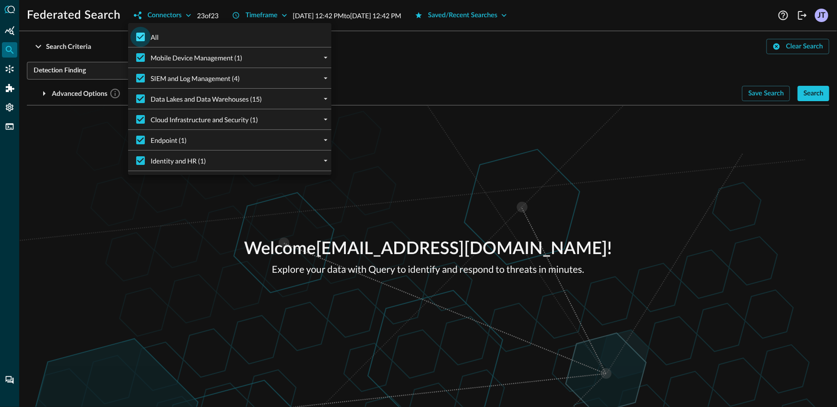
checkbox input "false"
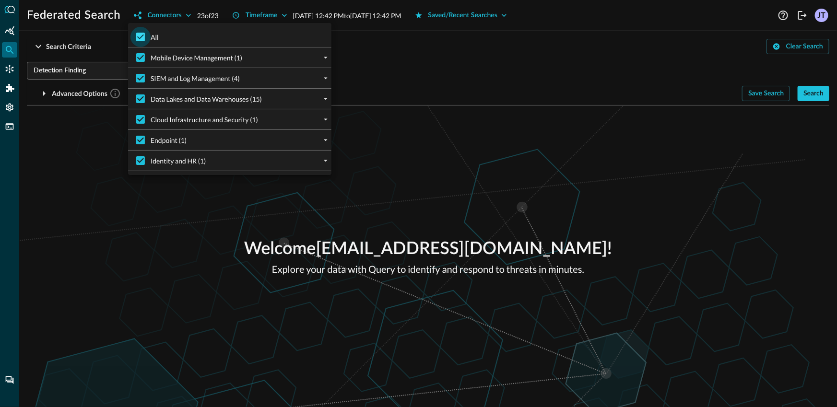
checkbox input "false"
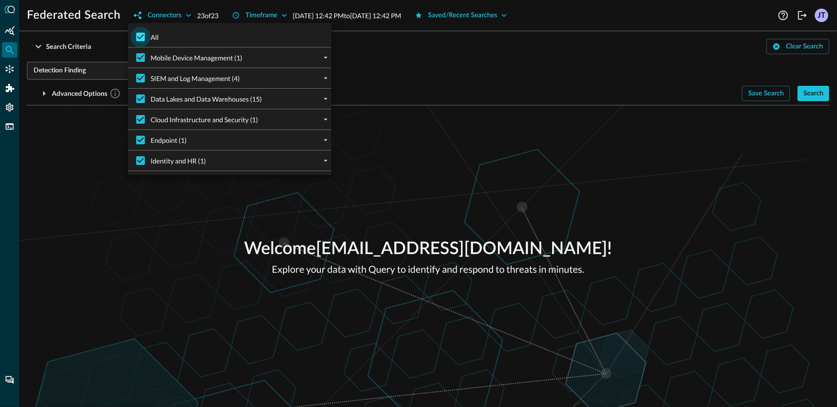
checkbox input "false"
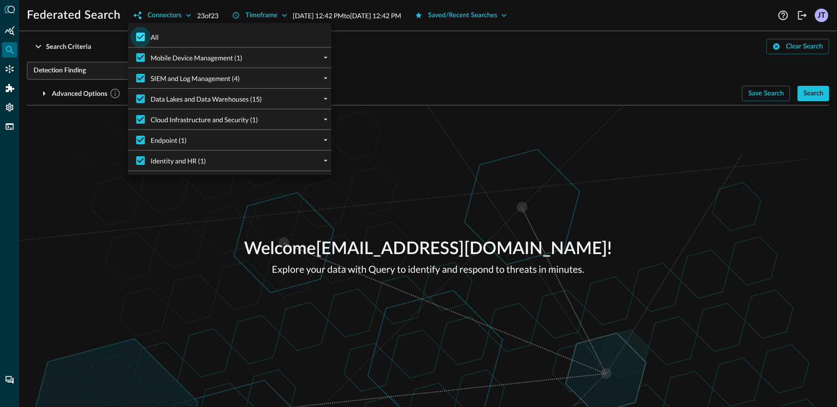
checkbox input "false"
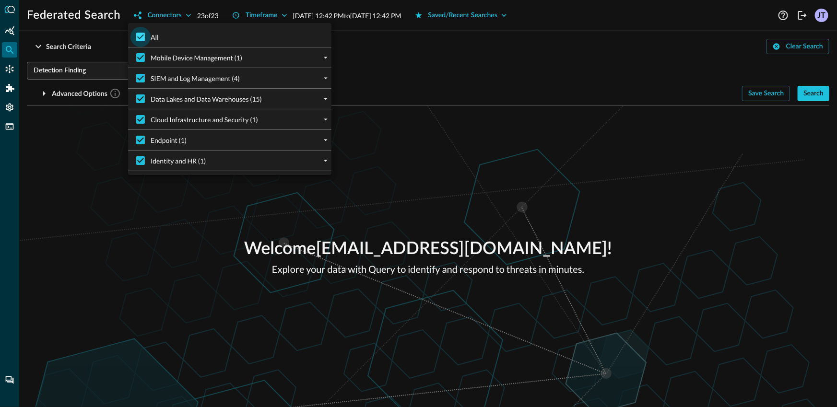
checkbox input "false"
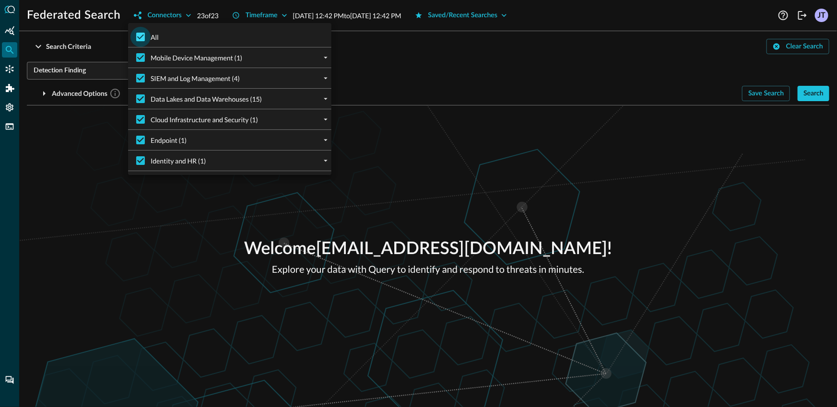
checkbox input "false"
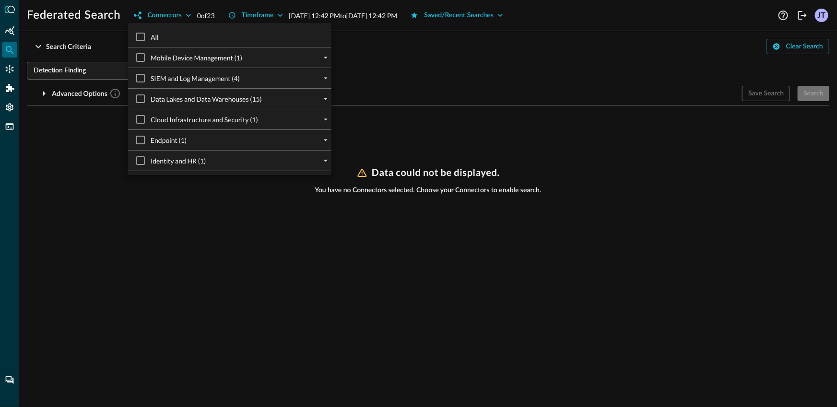
click at [318, 84] on div "SIEM and Log Management (4)" at bounding box center [234, 78] width 196 height 20
click at [324, 78] on icon "expand" at bounding box center [326, 79] width 4 height 2
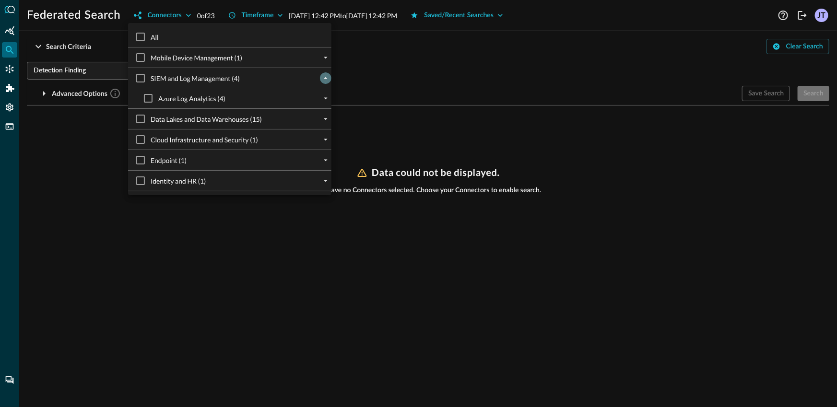
click at [321, 78] on icon "collapse" at bounding box center [325, 78] width 9 height 9
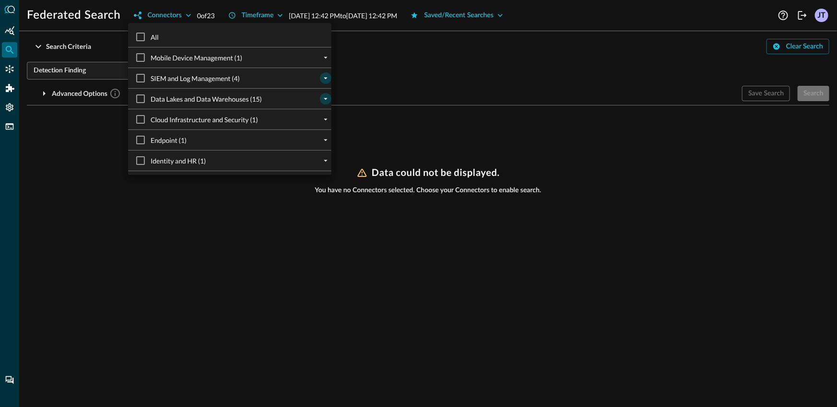
click at [321, 99] on icon "expand" at bounding box center [325, 98] width 9 height 9
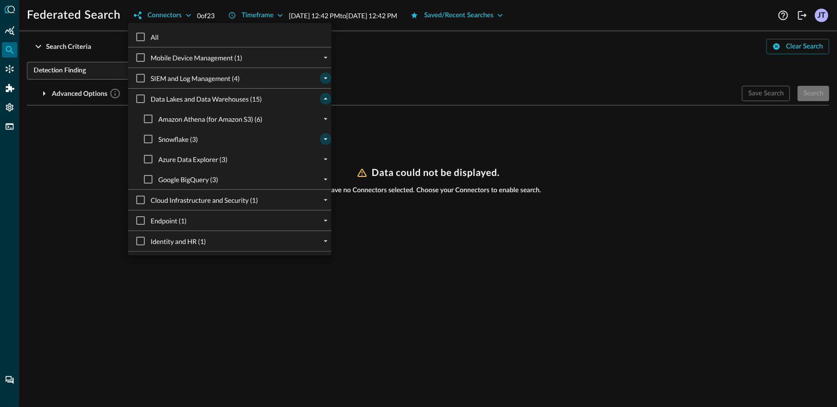
click at [320, 143] on button "expand" at bounding box center [326, 139] width 12 height 12
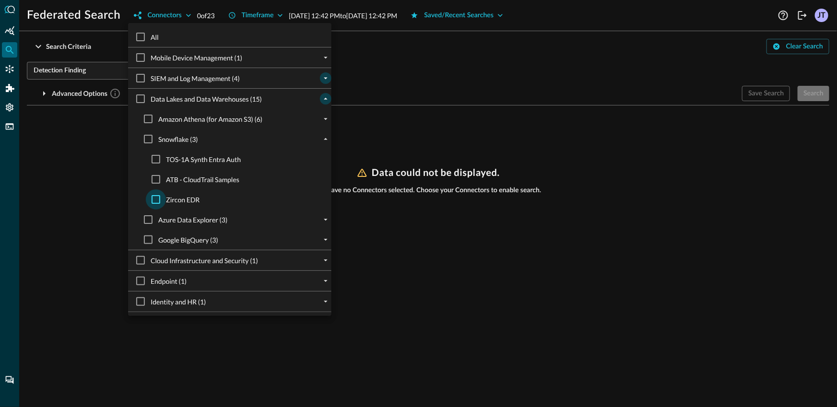
click at [154, 198] on input "Zircon EDR" at bounding box center [156, 199] width 20 height 20
checkbox input "true"
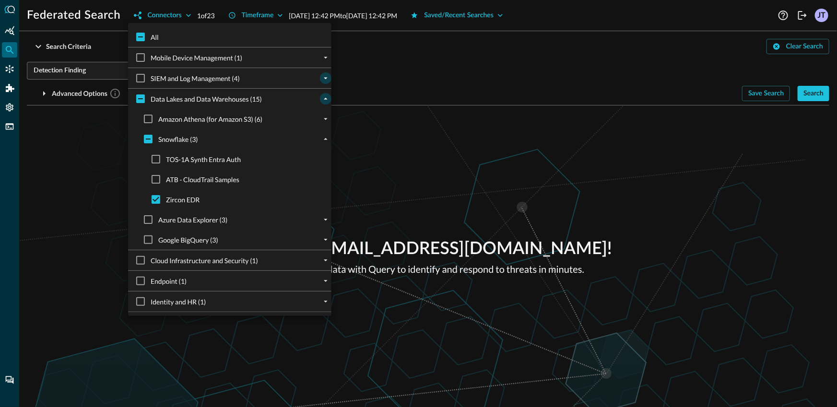
click at [87, 184] on div at bounding box center [418, 203] width 837 height 407
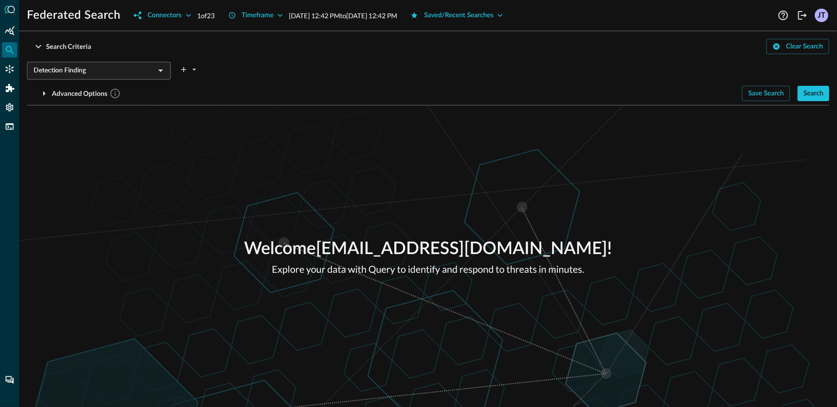
click at [796, 99] on div "Save Search Search" at bounding box center [785, 93] width 87 height 15
click at [804, 102] on div "Search Criteria Clear Search Detection Finding ​ Advanced Options Save Search S…" at bounding box center [428, 72] width 802 height 67
click at [813, 100] on button "Search" at bounding box center [813, 93] width 32 height 15
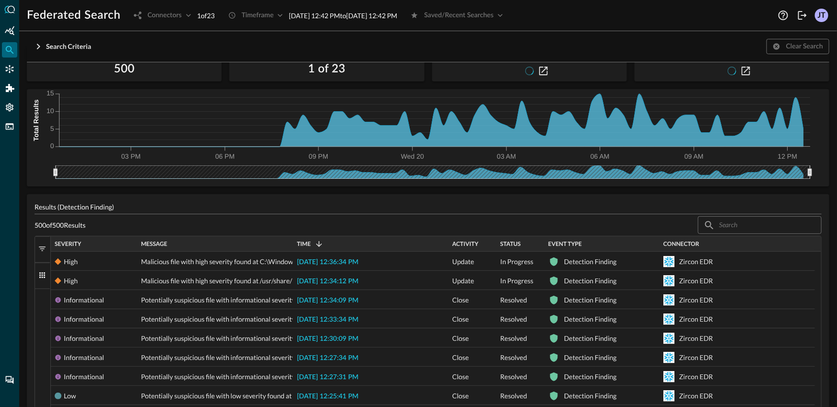
scroll to position [48, 0]
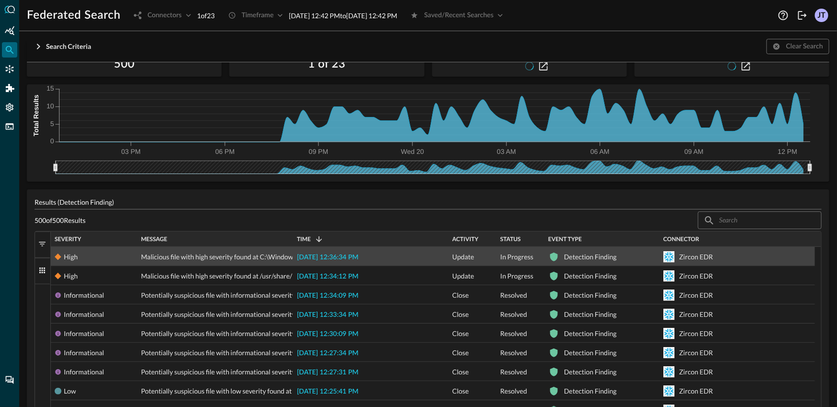
click at [320, 259] on span "[DATE] 12:36:34 PM" at bounding box center [327, 257] width 61 height 7
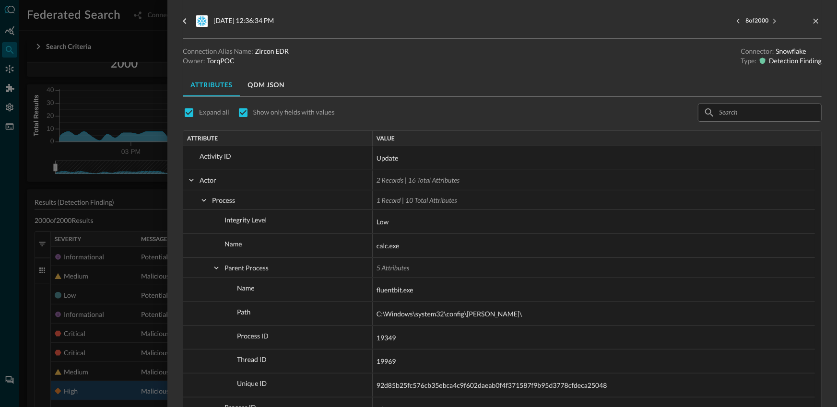
scroll to position [14, 0]
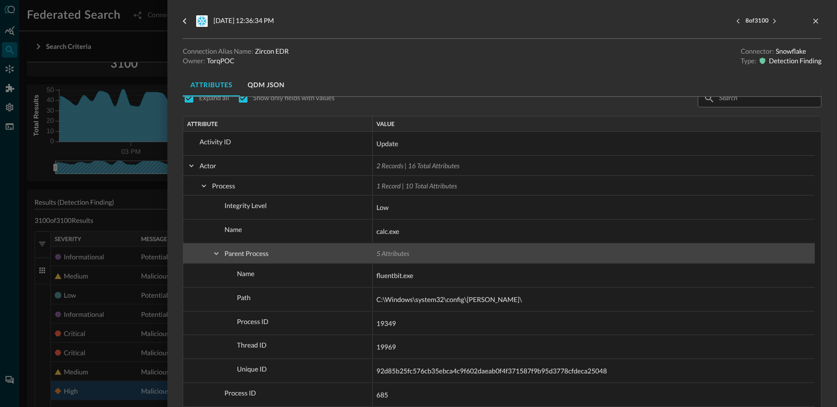
click at [215, 252] on span at bounding box center [216, 253] width 9 height 9
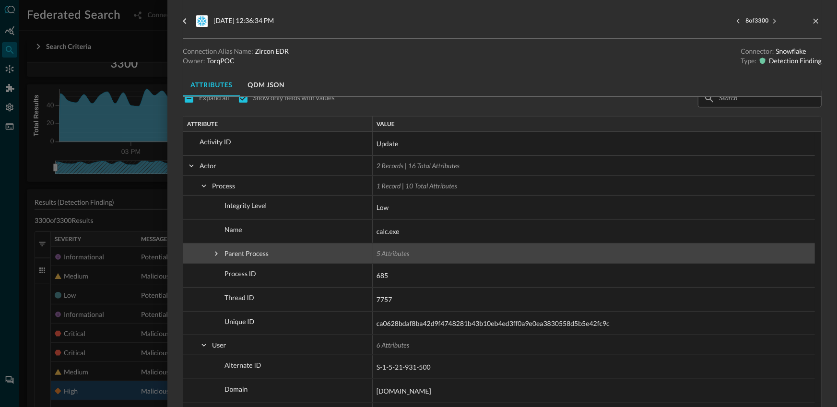
checkbox input "false"
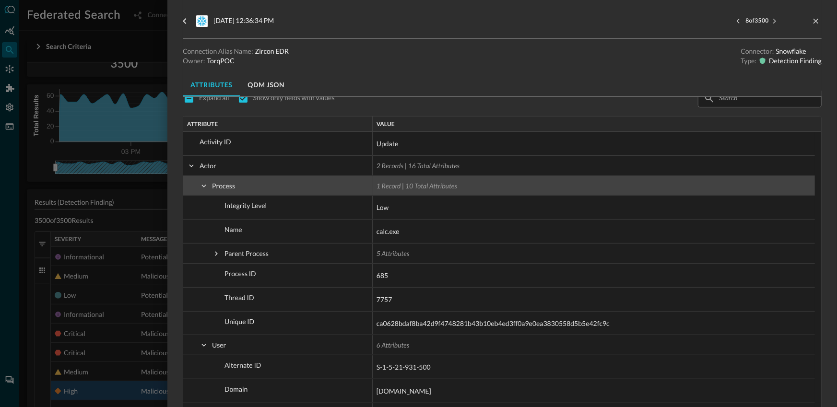
click at [205, 190] on span at bounding box center [203, 185] width 9 height 19
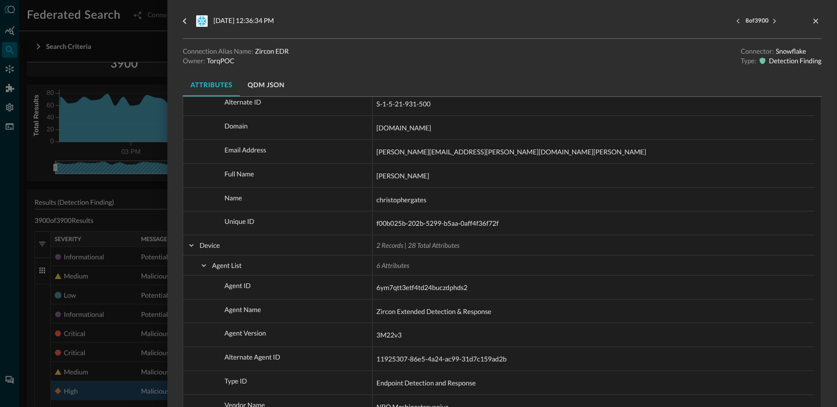
scroll to position [142, 0]
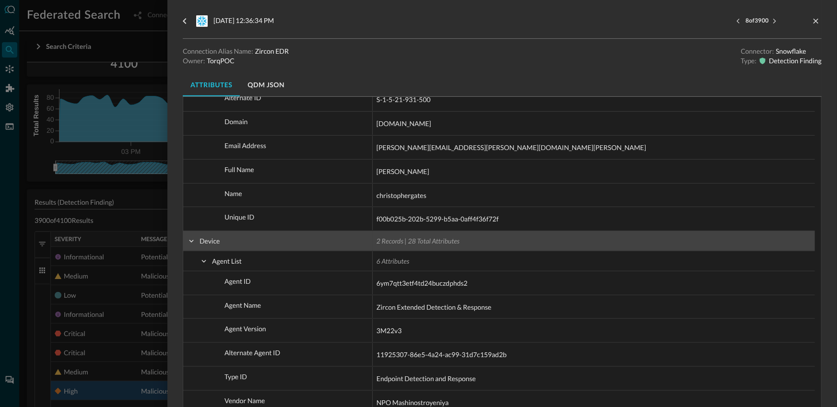
click at [191, 242] on span at bounding box center [191, 241] width 9 height 9
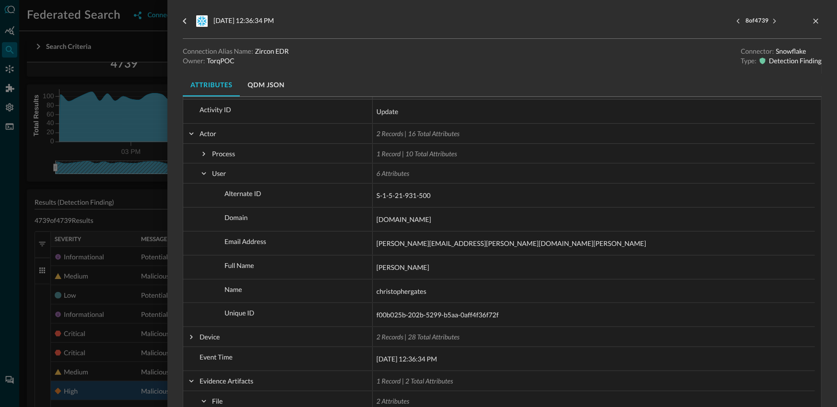
scroll to position [88, 0]
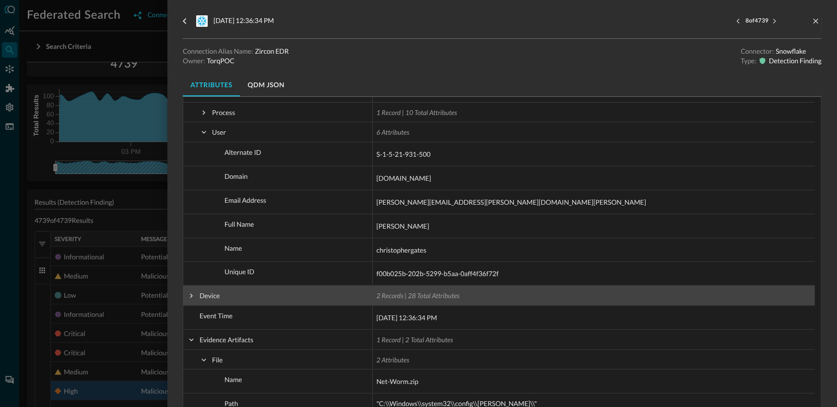
click at [197, 297] on span "Device" at bounding box center [278, 295] width 182 height 19
click at [196, 296] on span "Device" at bounding box center [278, 295] width 182 height 19
click at [190, 294] on span at bounding box center [191, 295] width 9 height 9
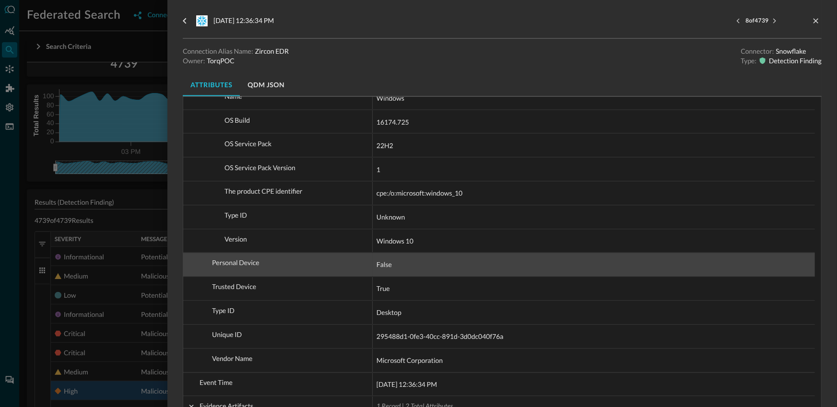
scroll to position [845, 0]
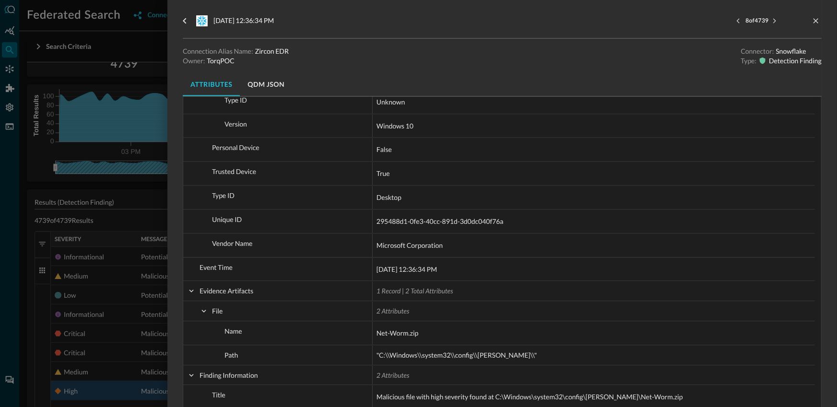
click at [57, 182] on div at bounding box center [418, 203] width 837 height 407
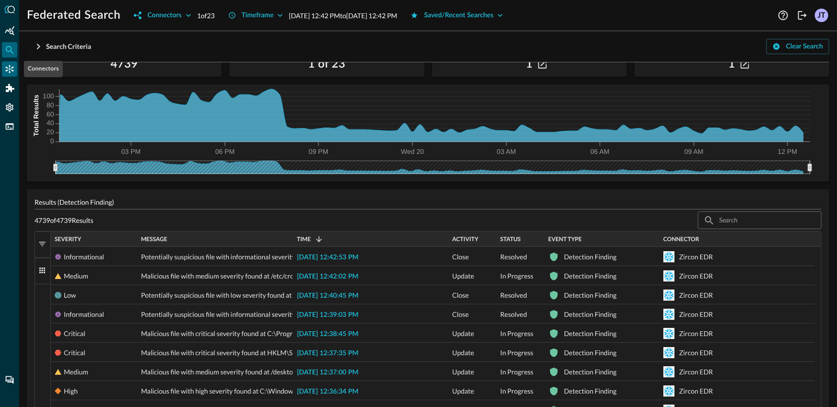
click at [12, 71] on icon "Connectors" at bounding box center [10, 69] width 8 height 8
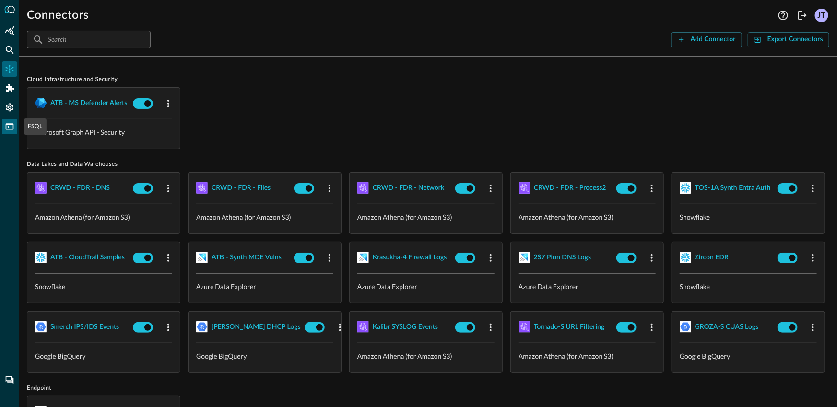
click at [9, 129] on icon "FSQL" at bounding box center [10, 127] width 10 height 10
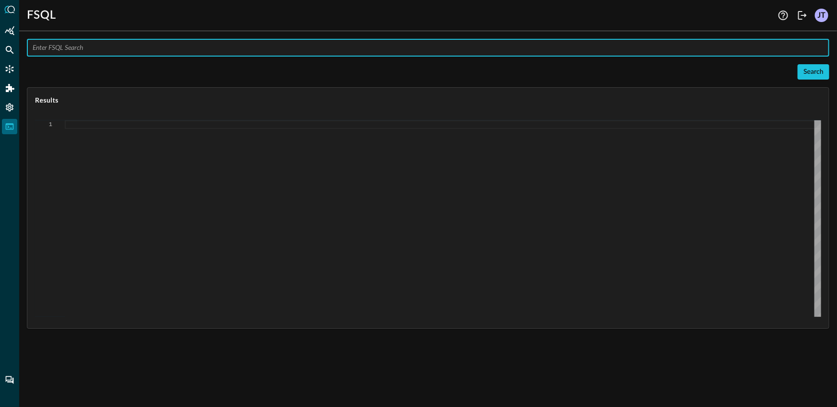
click at [87, 52] on input "text" at bounding box center [431, 48] width 796 height 18
paste input "QUERY detection_finding.device.*, detection_finding.device.agent_list.*, detect…"
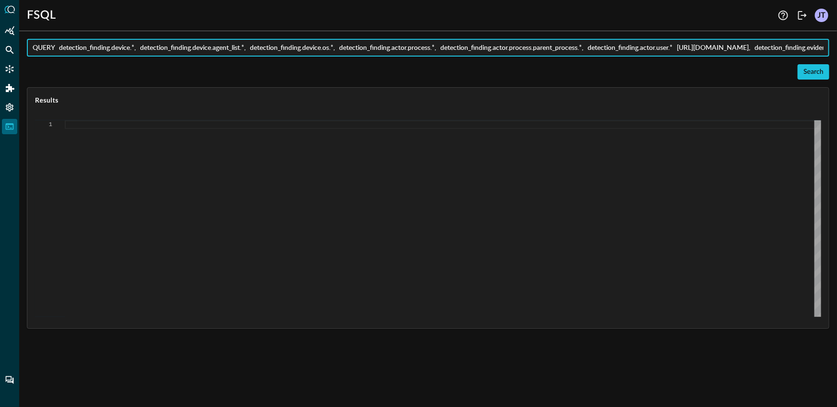
scroll to position [0, 562]
type input "QUERY detection_finding.device.*, detection_finding.device.agent_list.*, detect…"
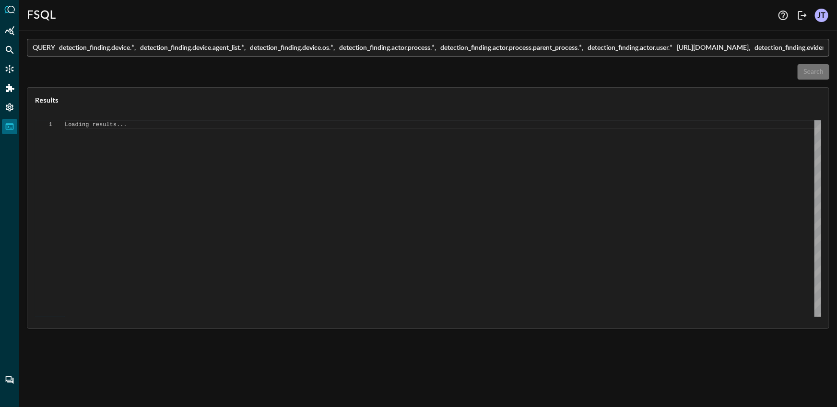
type textarea "{ "response": [ "Error invoking FSQL: TypeError: network error" ] }"
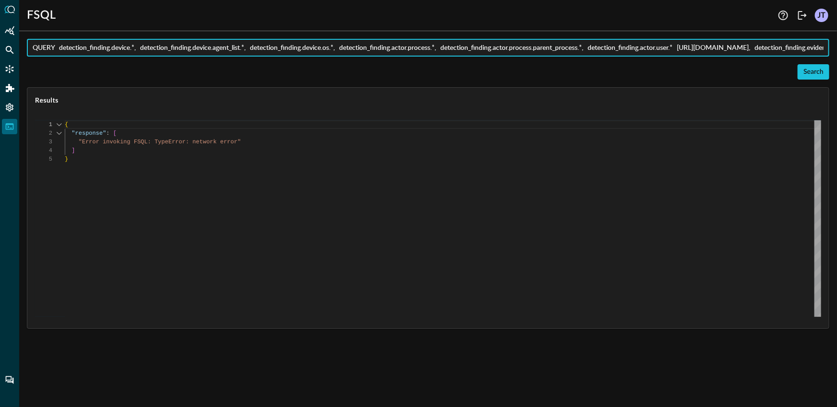
click at [262, 50] on input "QUERY detection_finding.device.*, detection_finding.device.agent_list.*, detect…" at bounding box center [431, 48] width 796 height 18
click at [268, 141] on div "{ "response" : [ "Error invoking FSQL: TypeError: network error" ] }" at bounding box center [443, 218] width 756 height 197
drag, startPoint x: 603, startPoint y: 46, endPoint x: 837, endPoint y: 72, distance: 235.4
click at [836, 72] on div "QUERY detection_finding.device.*, detection_finding.device.agent_list.*, detect…" at bounding box center [427, 223] width 817 height 368
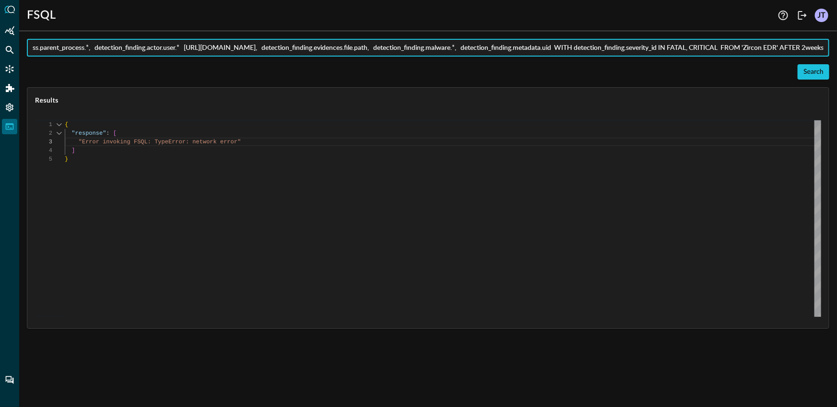
click at [725, 39] on input "QUERY detection_finding.device.*, detection_finding.device.agent_list.*, detect…" at bounding box center [431, 48] width 796 height 18
drag, startPoint x: 766, startPoint y: 47, endPoint x: 837, endPoint y: 63, distance: 72.3
click at [836, 63] on div "QUERY detection_finding.device.*, detection_finding.device.agent_list.*, detect…" at bounding box center [427, 223] width 817 height 368
drag, startPoint x: 750, startPoint y: 49, endPoint x: 762, endPoint y: 48, distance: 12.0
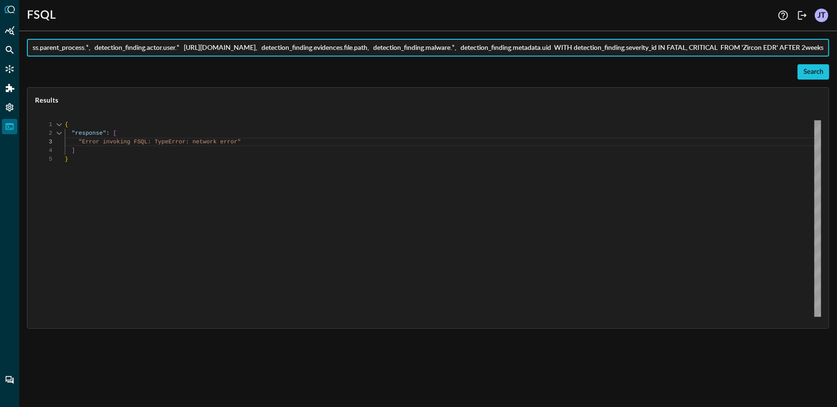
click at [751, 49] on input "QUERY detection_finding.device.*, detection_finding.device.agent_list.*, detect…" at bounding box center [431, 48] width 796 height 18
click at [805, 48] on input "QUERY detection_finding.device.*, detection_finding.device.agent_list.*, detect…" at bounding box center [431, 48] width 796 height 18
type input "QUERY detection_finding.device.*, detection_finding.device.agent_list.*, detect…"
click at [821, 69] on div "Search" at bounding box center [813, 72] width 20 height 12
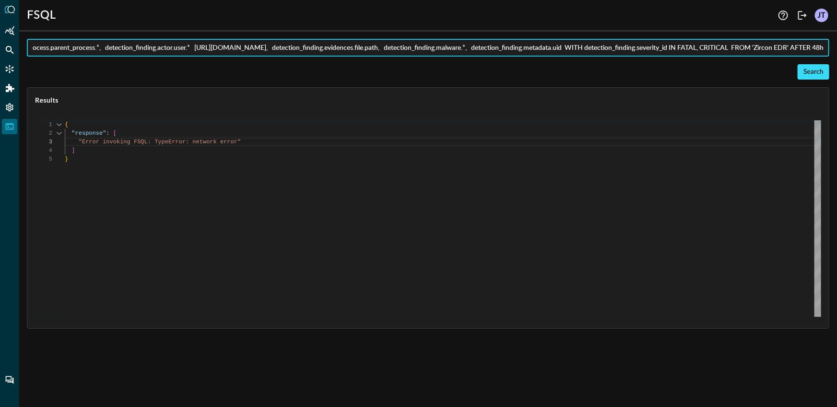
type textarea "Loading results..."
